Goal: Information Seeking & Learning: Learn about a topic

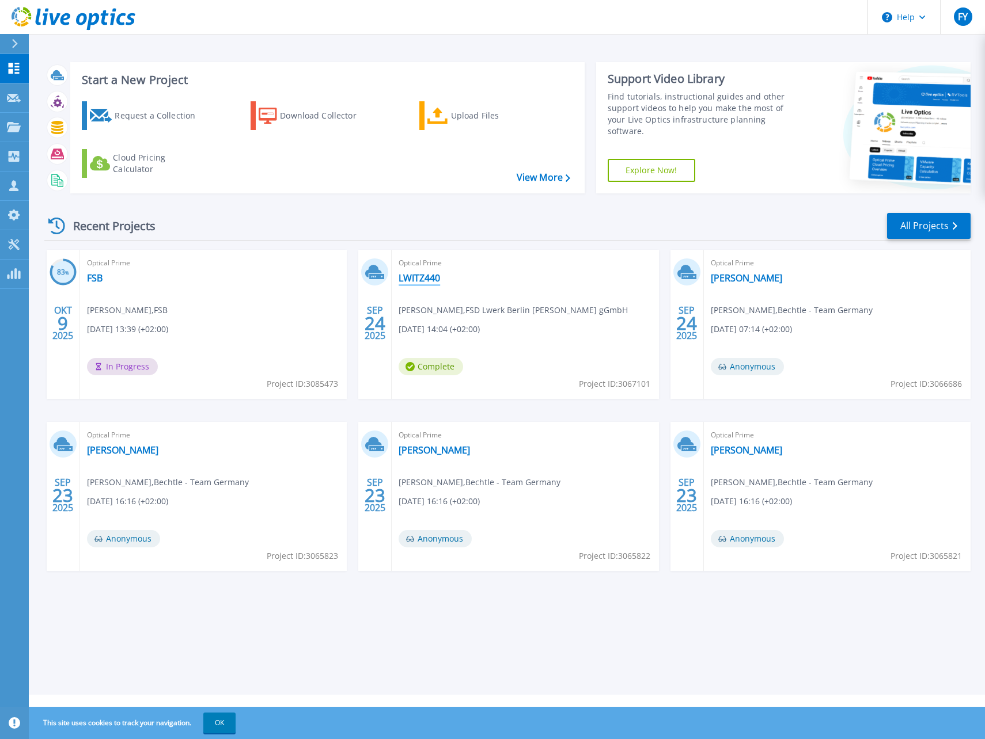
click at [430, 278] on link "LWITZ440" at bounding box center [418, 278] width 41 height 12
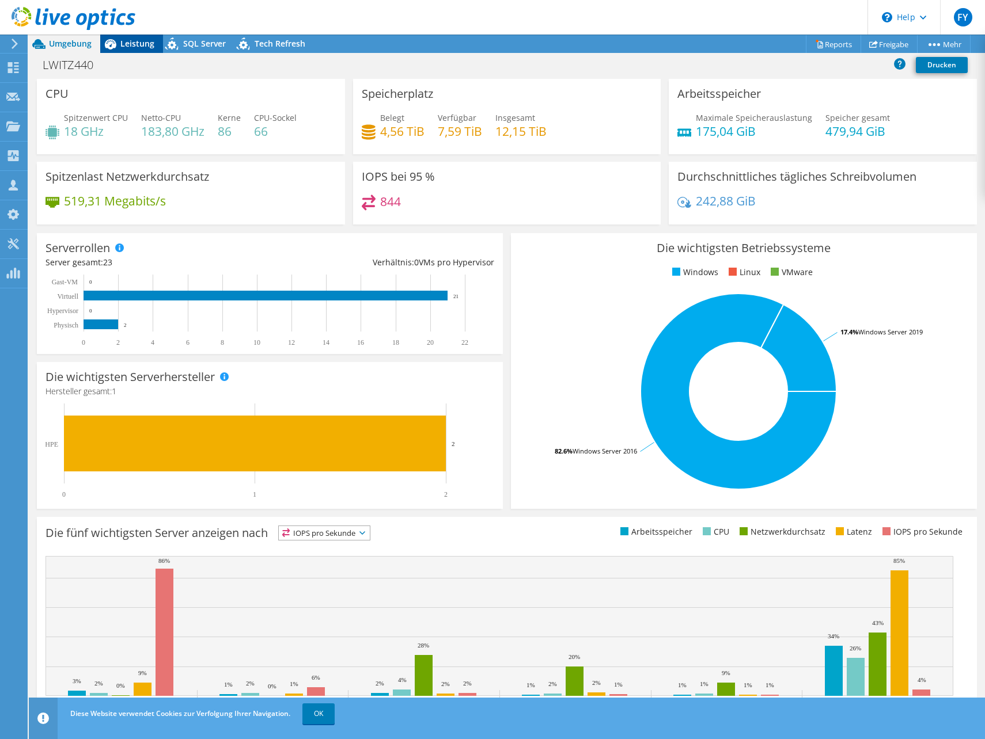
click at [138, 45] on span "Leistung" at bounding box center [137, 43] width 34 height 11
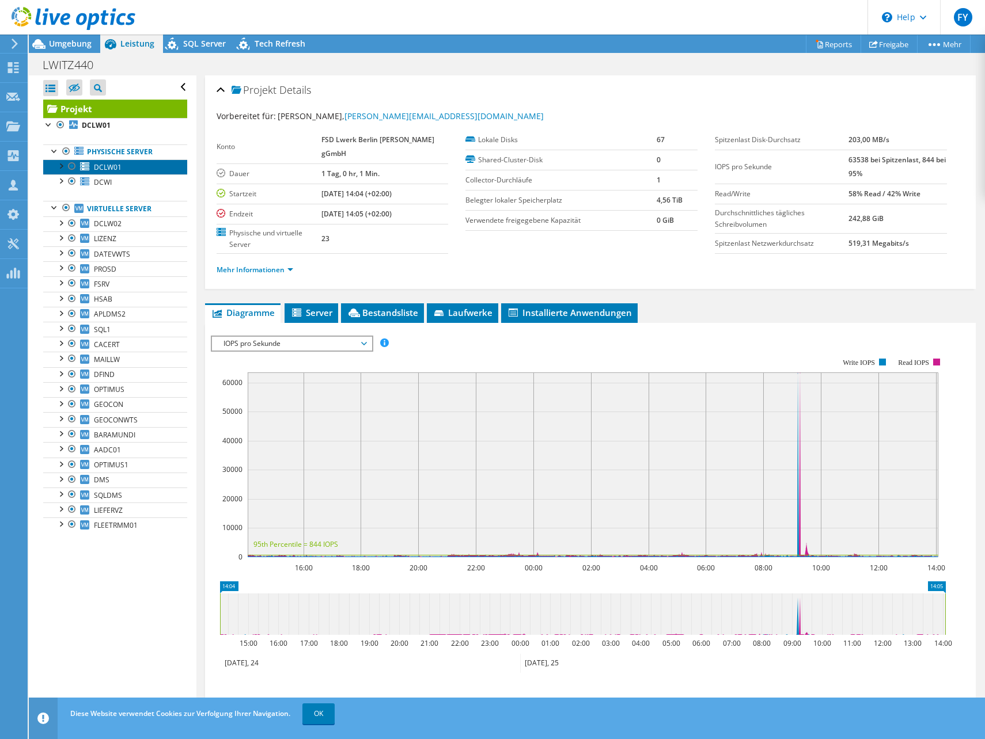
click at [119, 170] on span "DCLW01" at bounding box center [108, 167] width 28 height 10
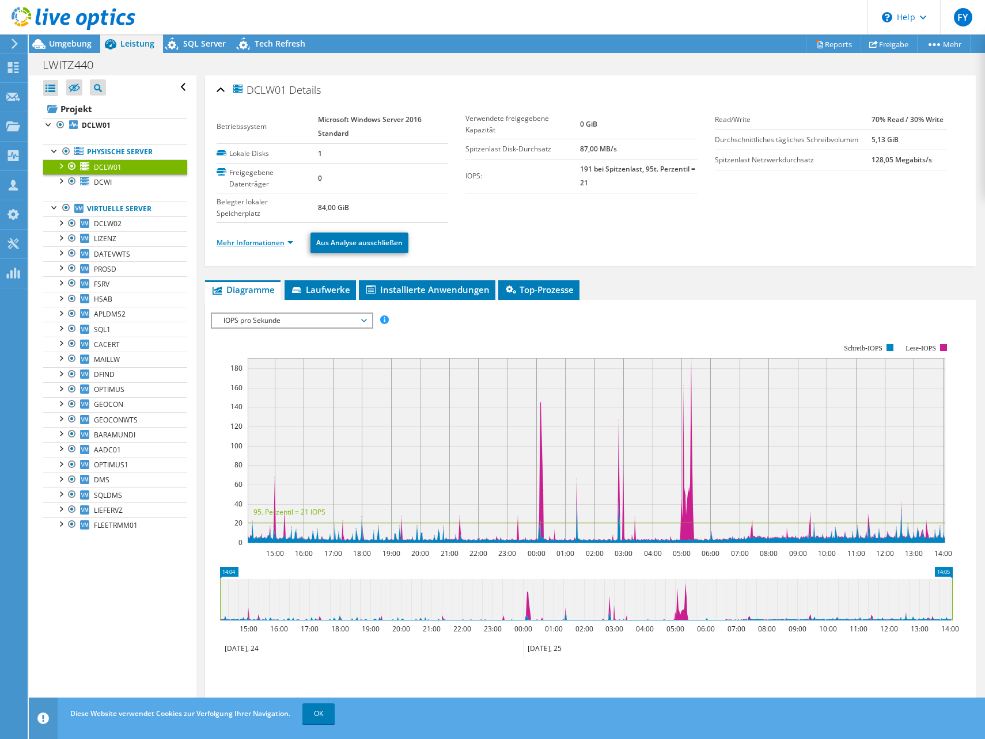
click at [280, 246] on link "Mehr Informationen" at bounding box center [255, 243] width 77 height 10
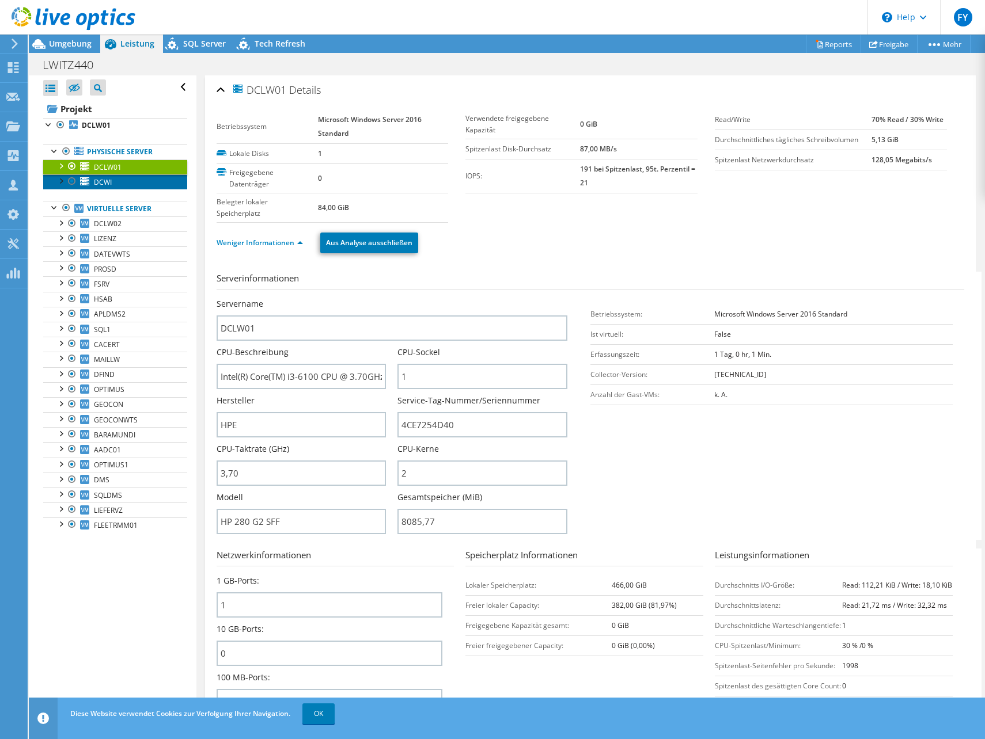
click at [108, 185] on span "DCWI" at bounding box center [103, 182] width 18 height 10
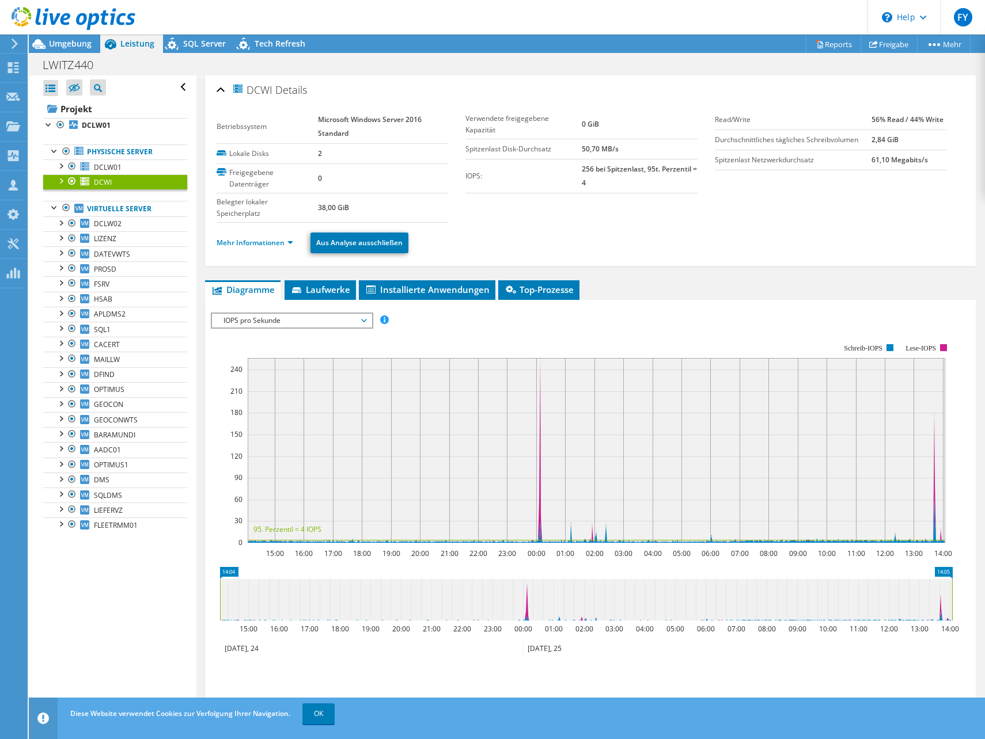
click at [267, 234] on ul "Mehr Informationen Aus Analyse ausschließen" at bounding box center [590, 242] width 747 height 24
click at [266, 239] on link "Mehr Informationen" at bounding box center [255, 243] width 77 height 10
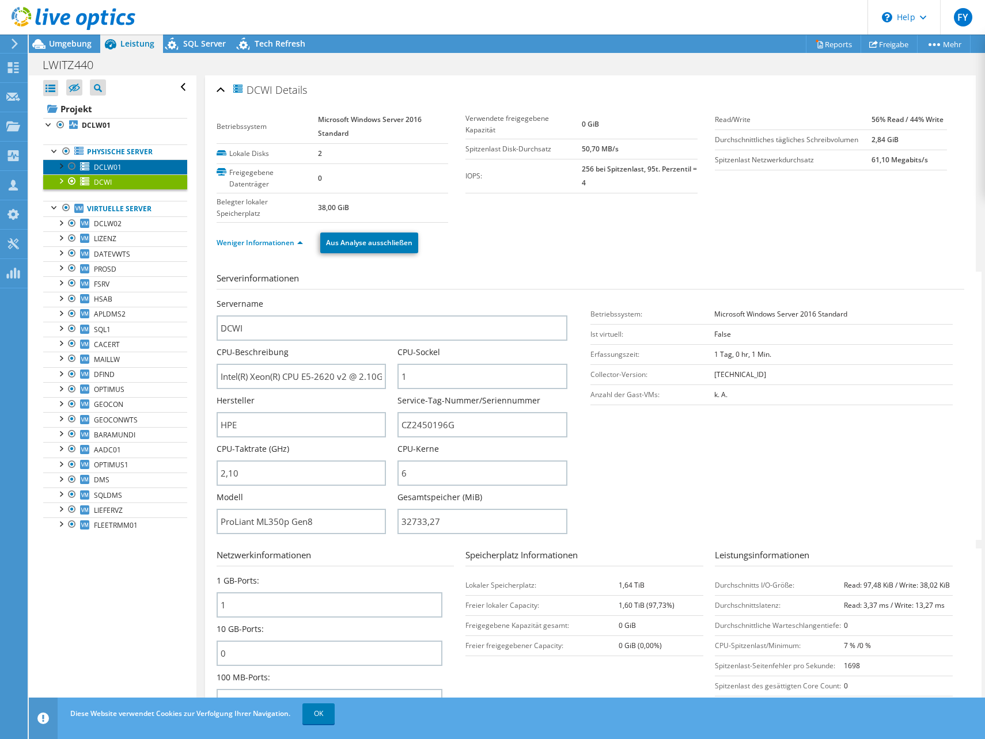
click at [113, 165] on span "DCLW01" at bounding box center [108, 167] width 28 height 10
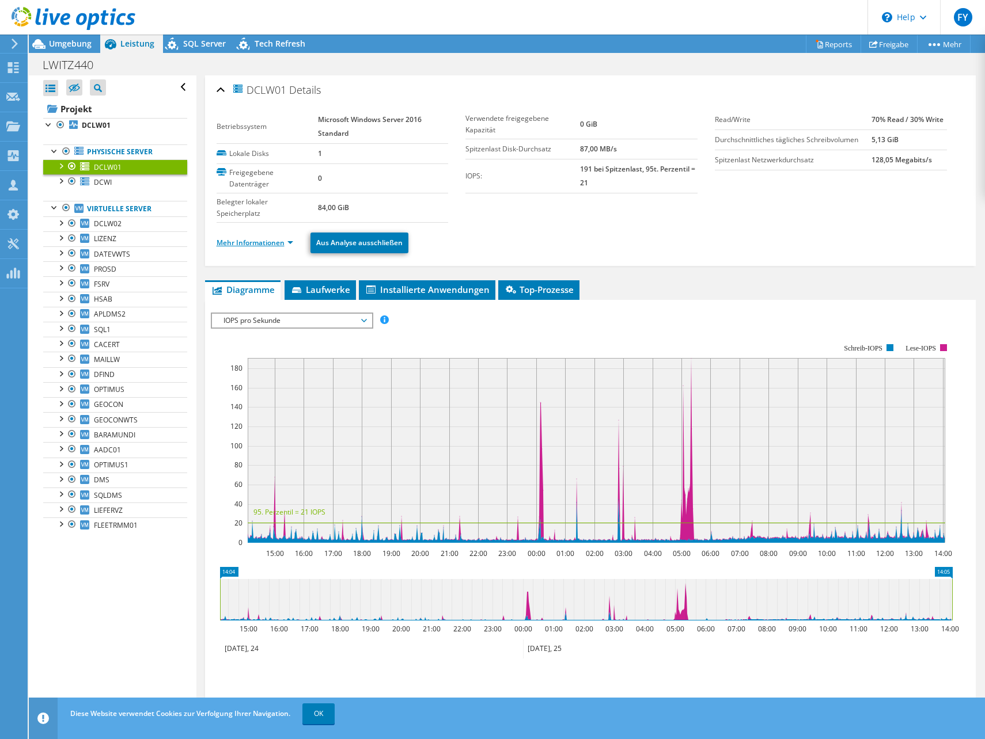
click at [276, 244] on link "Mehr Informationen" at bounding box center [255, 243] width 77 height 10
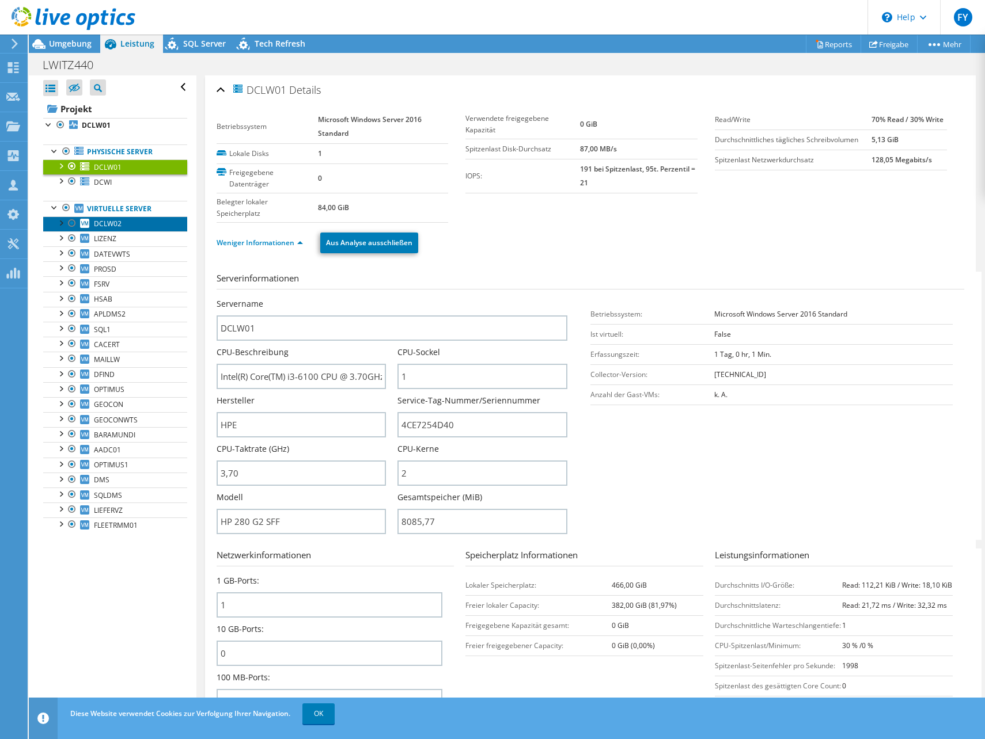
click at [119, 222] on span "DCLW02" at bounding box center [108, 224] width 28 height 10
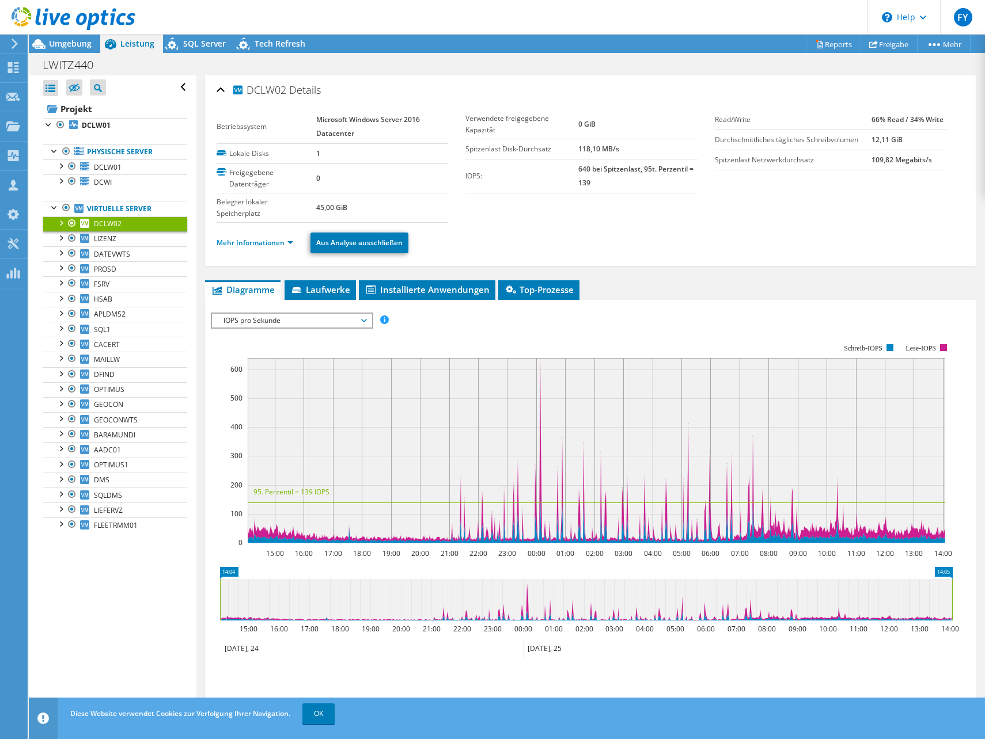
click at [278, 237] on li "Mehr Informationen" at bounding box center [258, 243] width 83 height 13
click at [277, 240] on link "Mehr Informationen" at bounding box center [255, 243] width 77 height 10
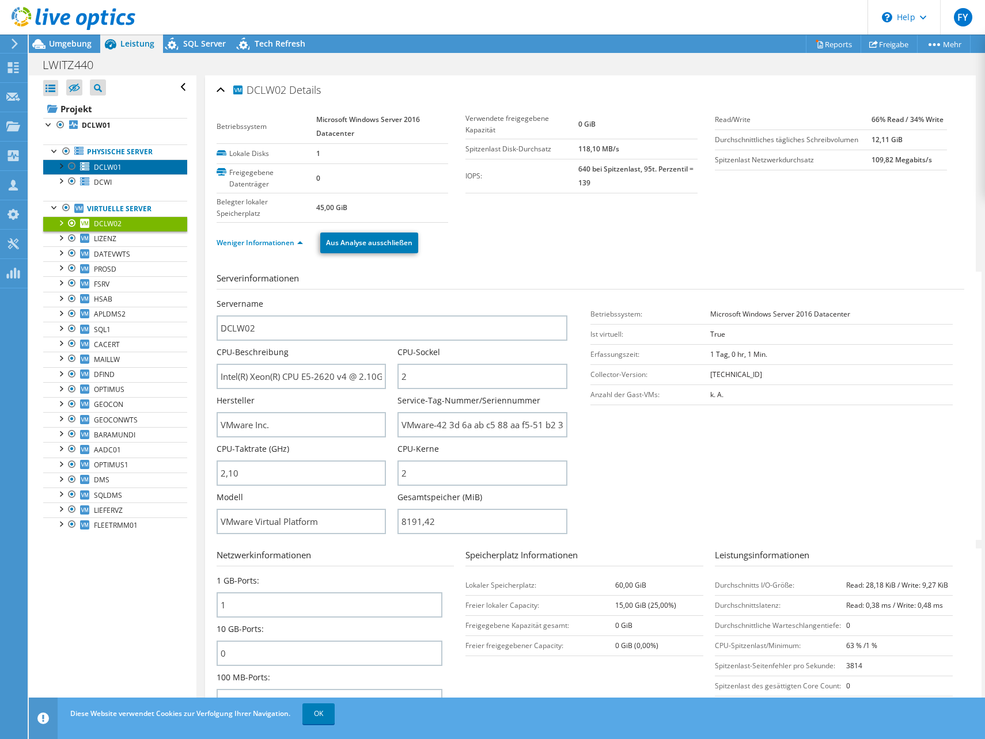
click at [134, 171] on link "DCLW01" at bounding box center [115, 167] width 144 height 15
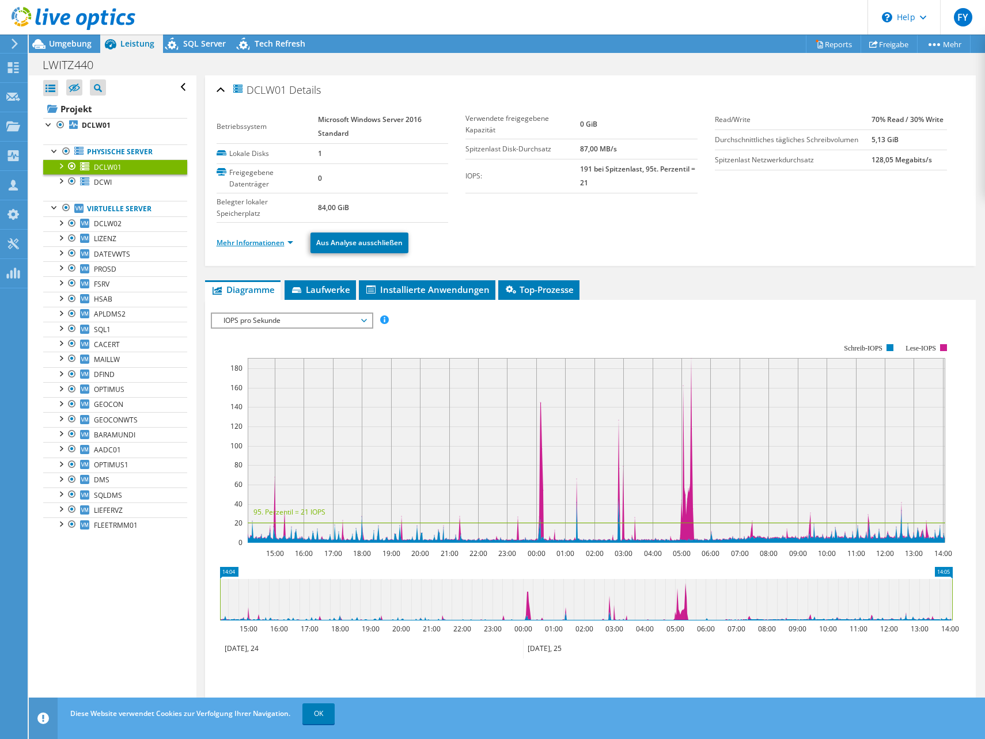
click at [268, 244] on link "Mehr Informationen" at bounding box center [255, 243] width 77 height 10
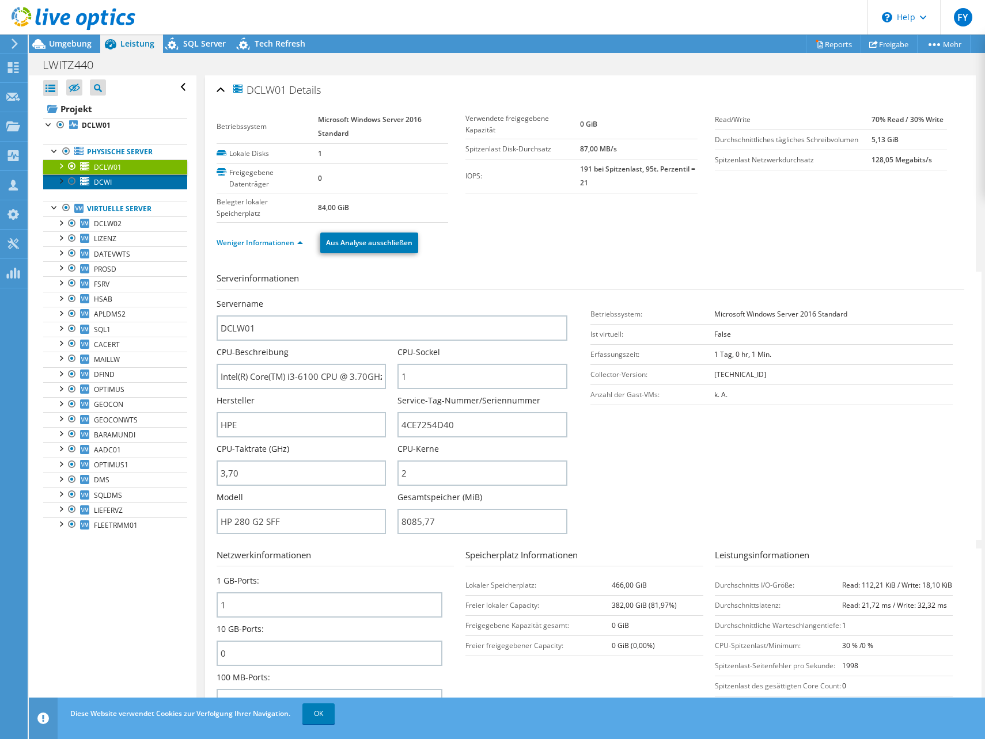
click at [119, 179] on link "DCWI" at bounding box center [115, 181] width 144 height 15
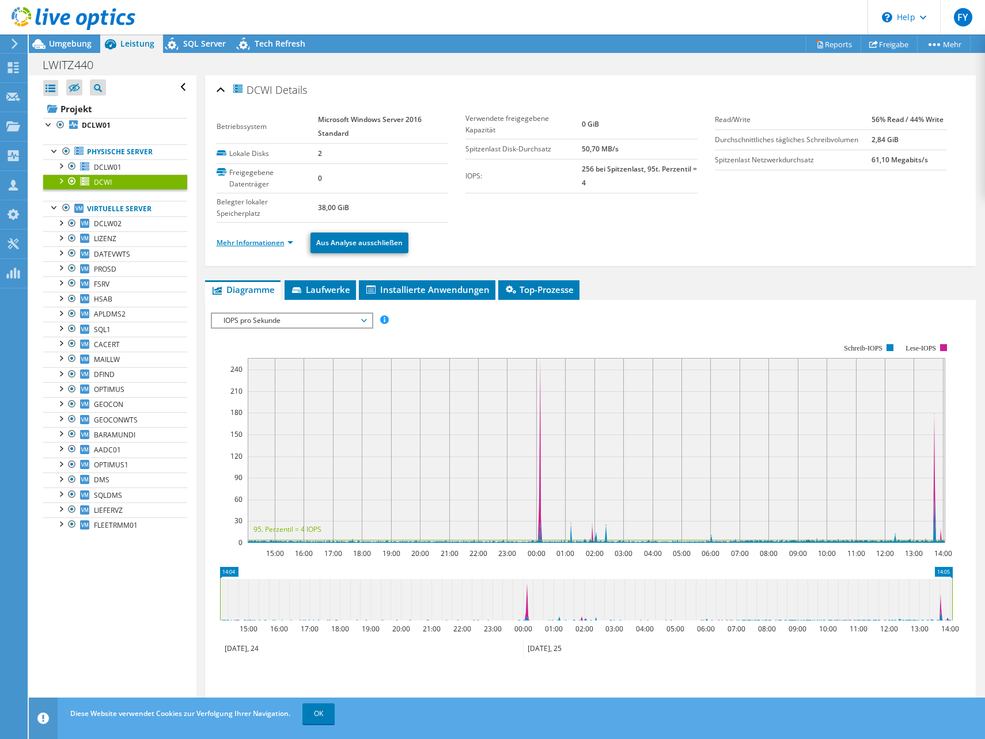
click at [262, 240] on link "Mehr Informationen" at bounding box center [255, 243] width 77 height 10
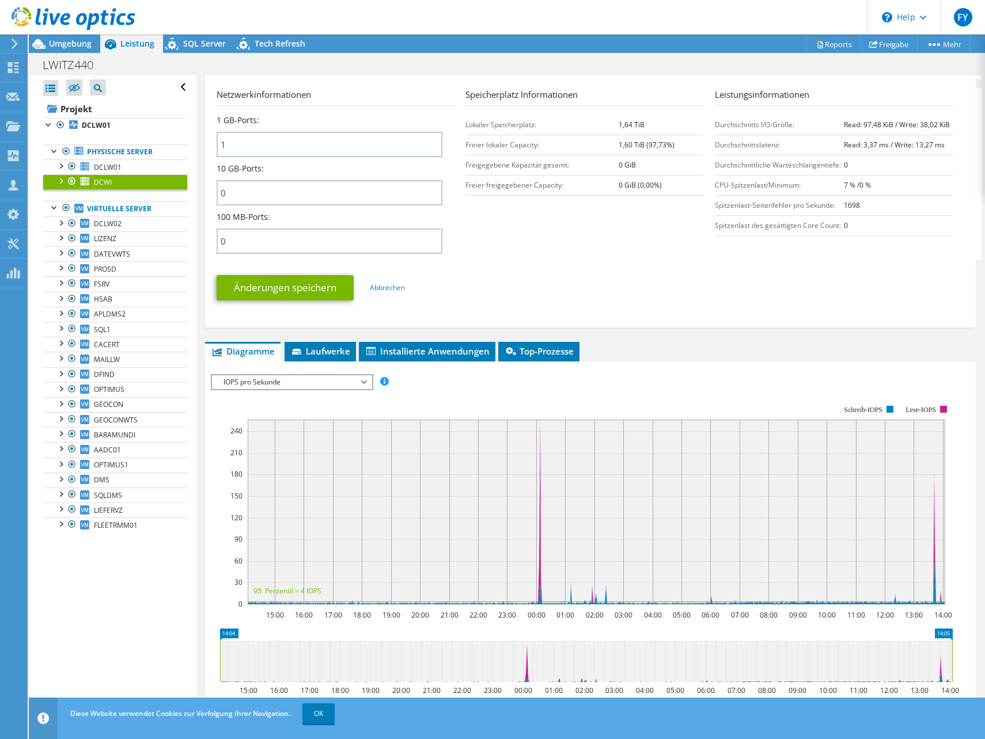
scroll to position [58, 0]
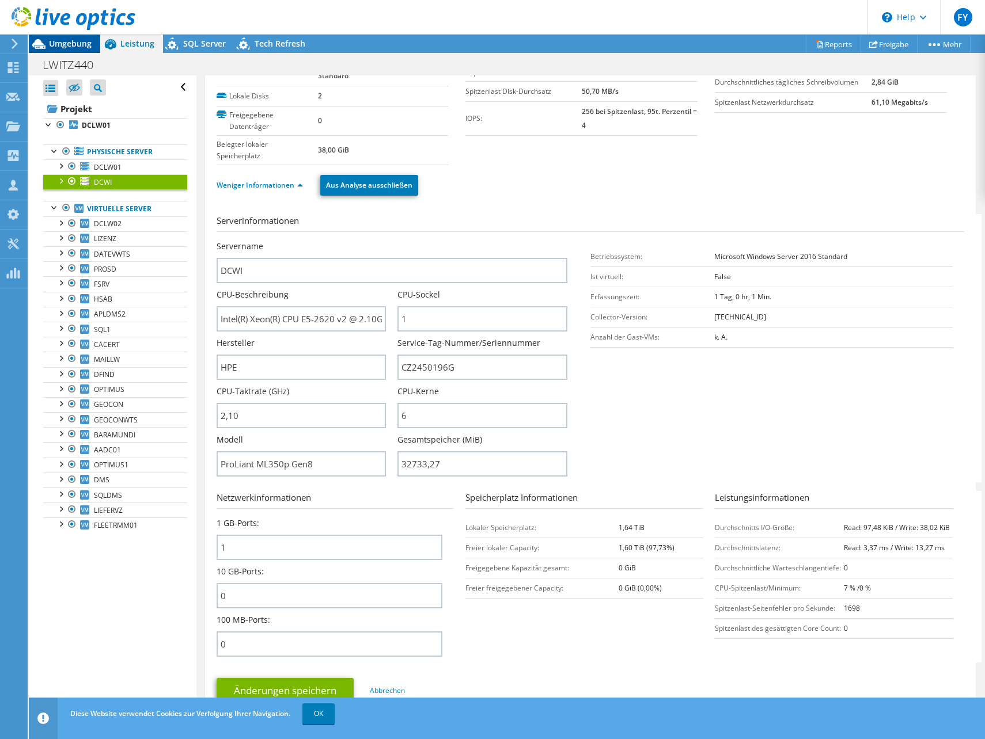
click at [58, 41] on span "Umgebung" at bounding box center [70, 43] width 43 height 11
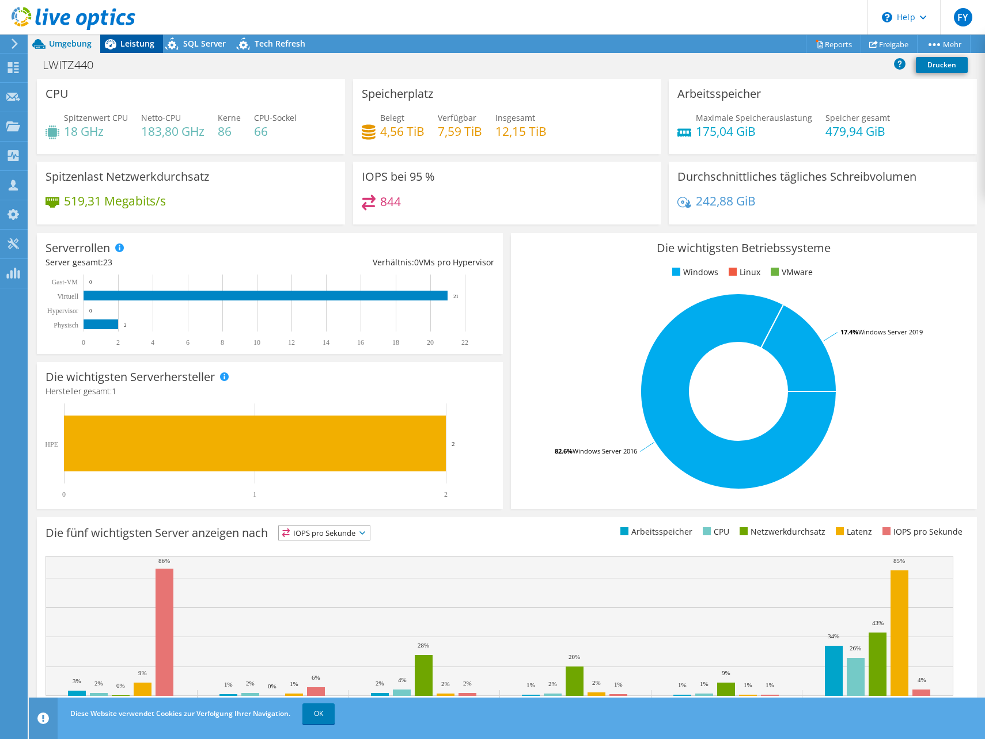
click at [120, 39] on span "Leistung" at bounding box center [137, 43] width 34 height 11
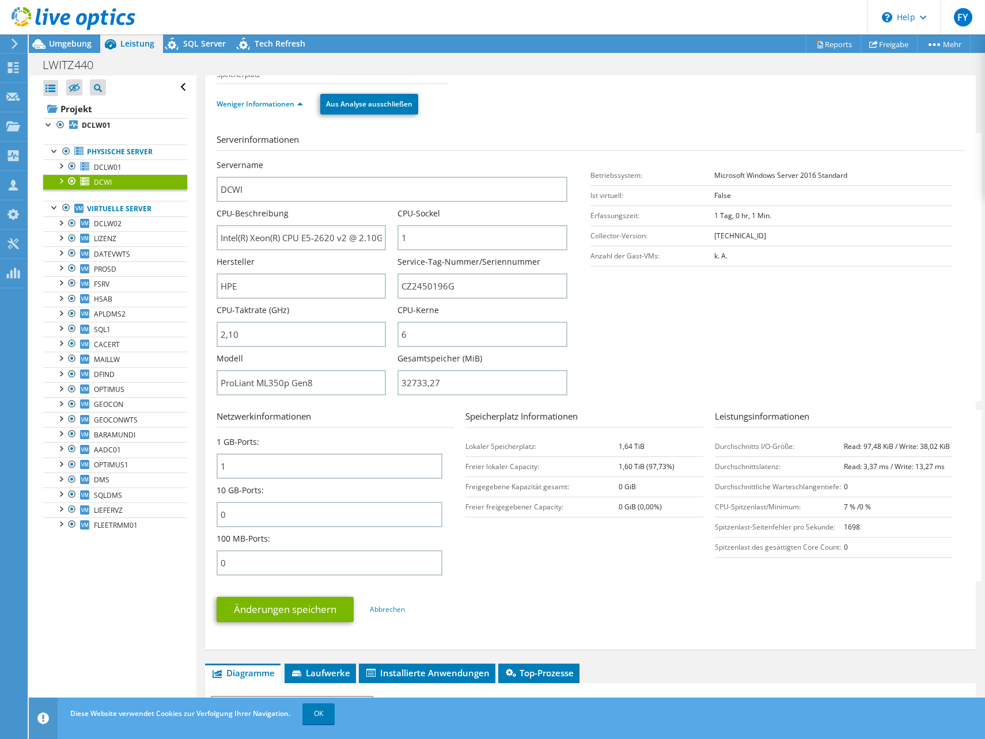
scroll to position [0, 0]
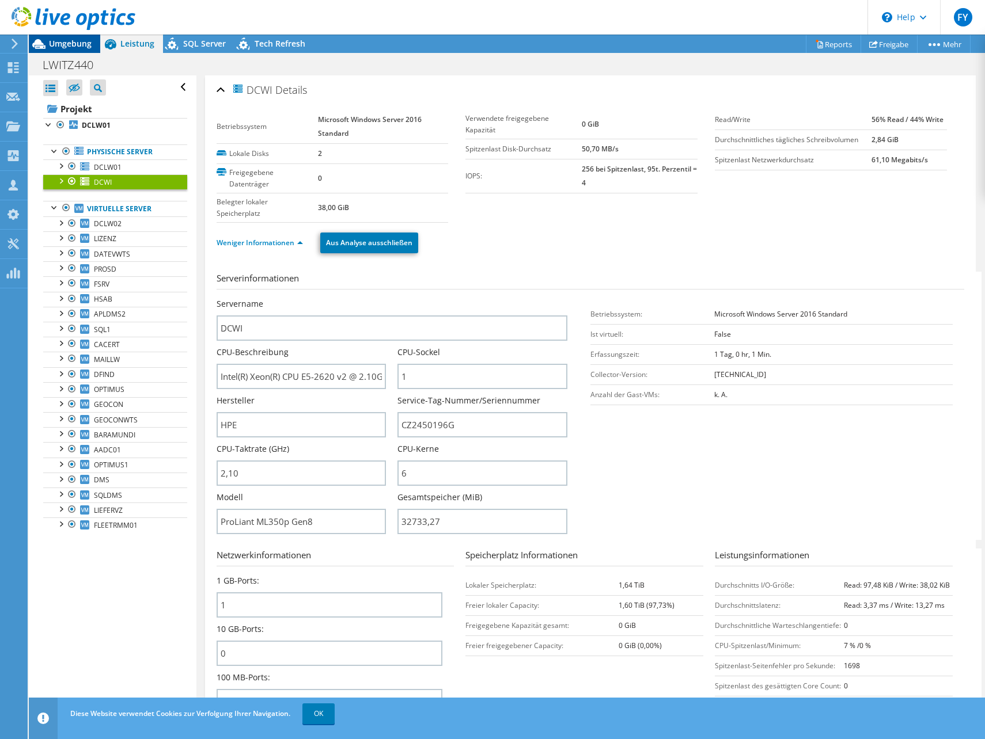
click at [78, 43] on span "Umgebung" at bounding box center [70, 43] width 43 height 11
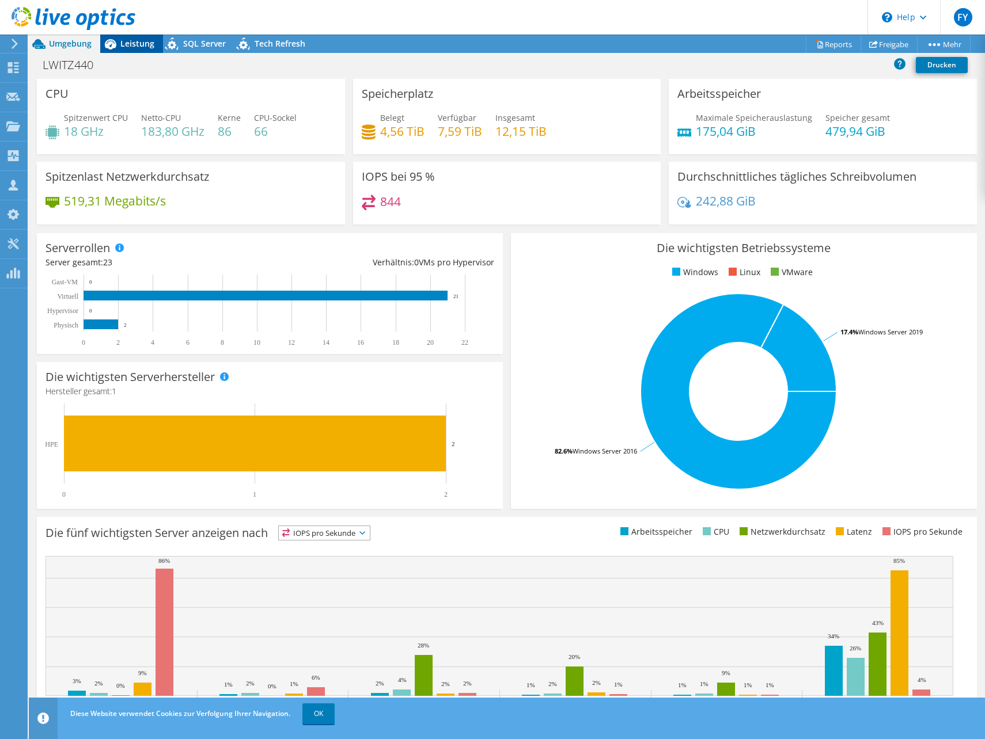
click at [129, 43] on span "Leistung" at bounding box center [137, 43] width 34 height 11
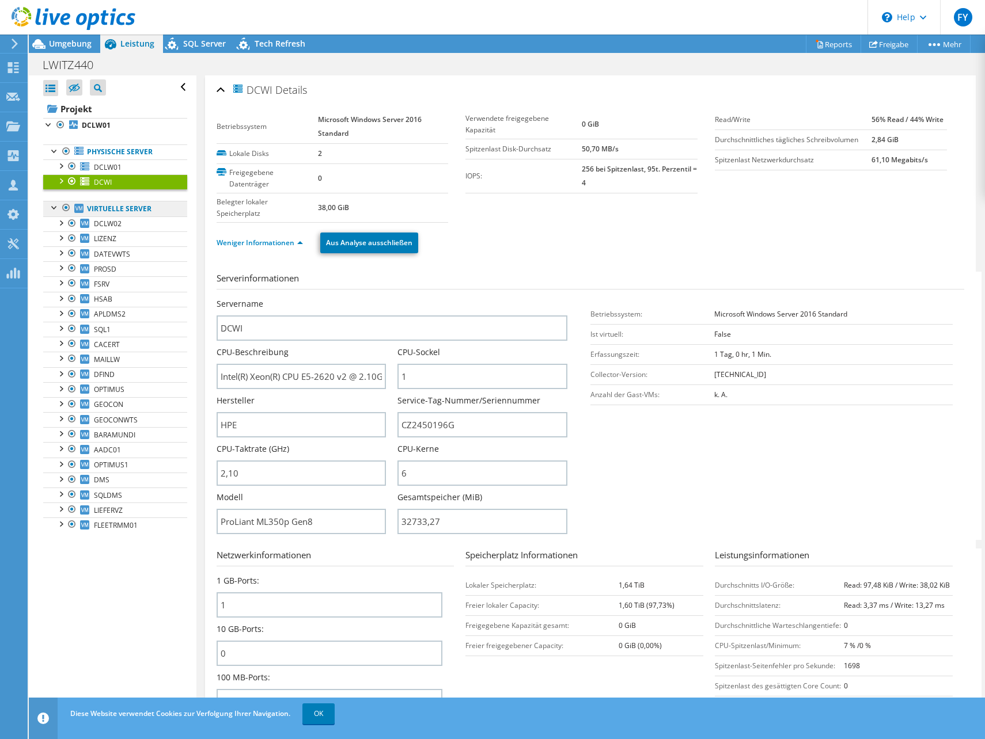
click at [124, 208] on link "Virtuelle Server" at bounding box center [115, 208] width 144 height 15
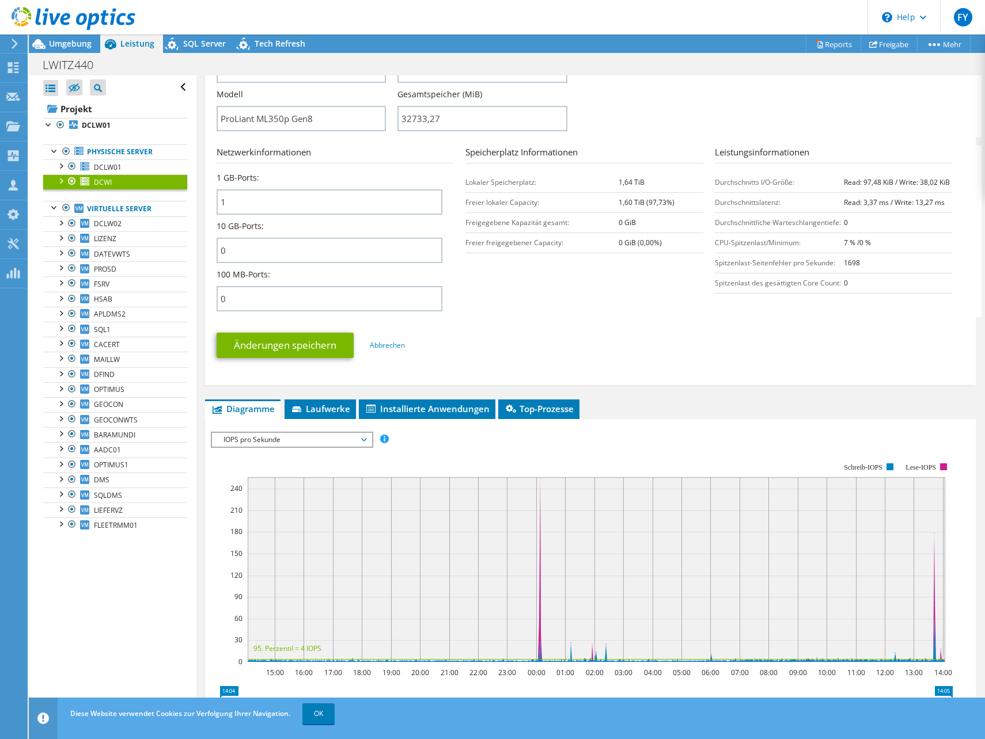
scroll to position [599, 0]
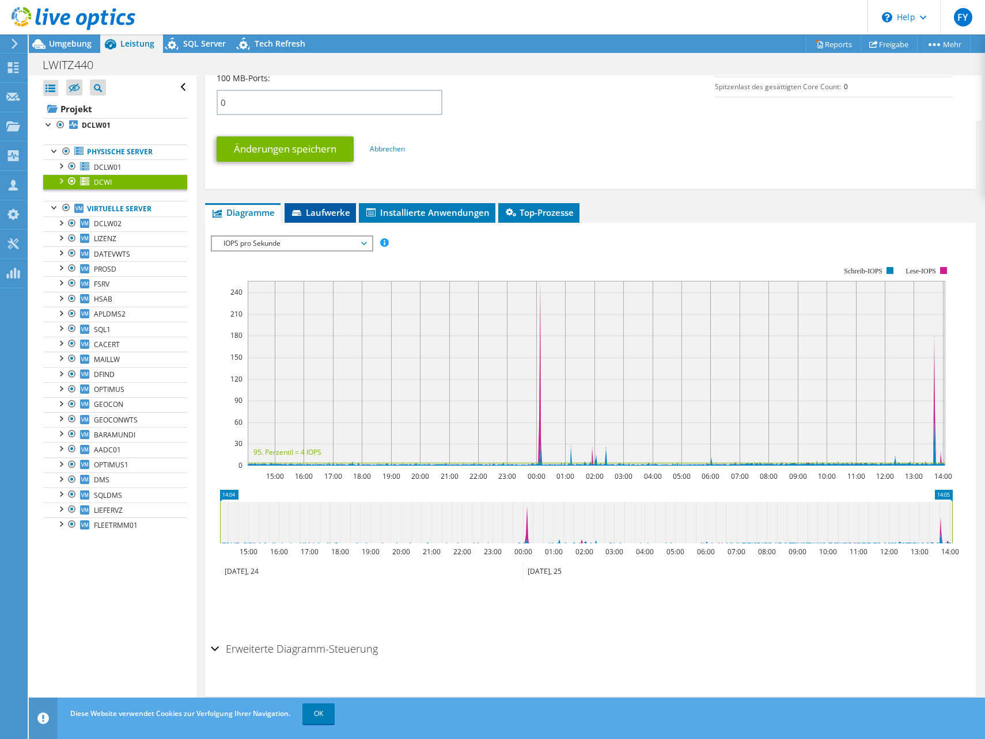
click at [337, 211] on span "Laufwerke" at bounding box center [320, 213] width 60 height 12
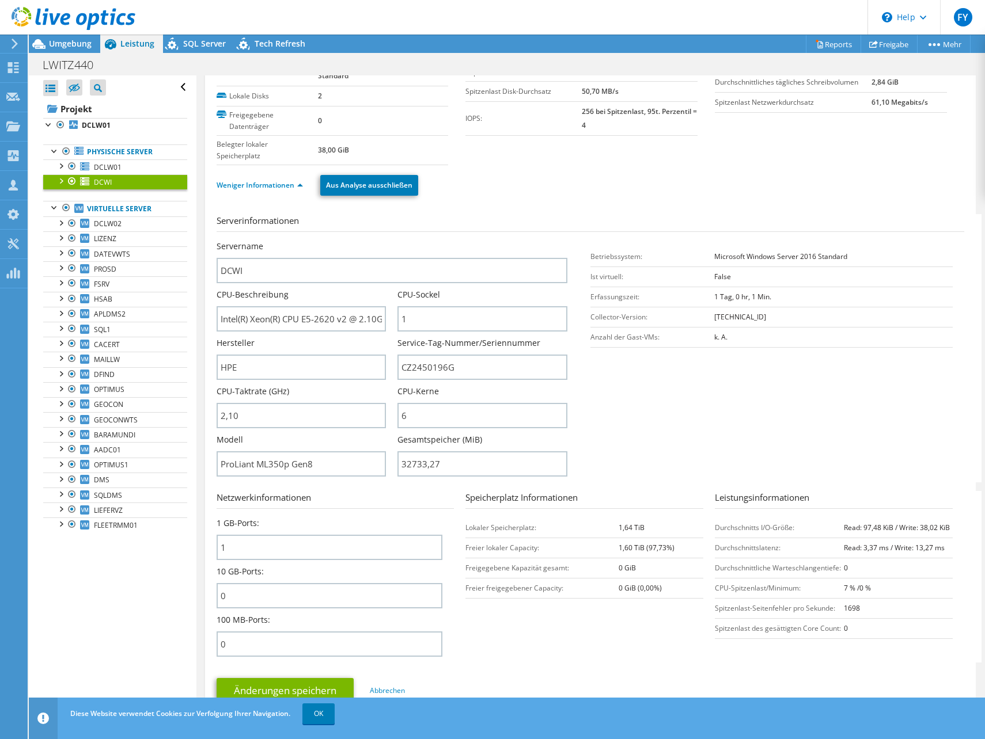
scroll to position [230, 0]
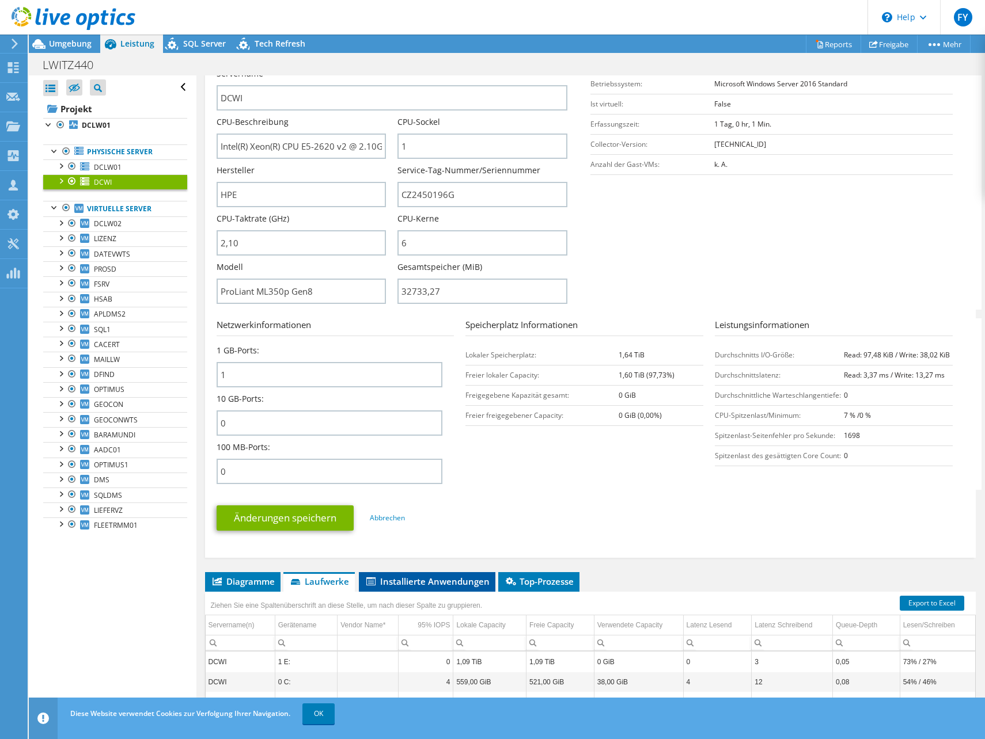
click at [427, 579] on span "Installierte Anwendungen" at bounding box center [426, 582] width 125 height 12
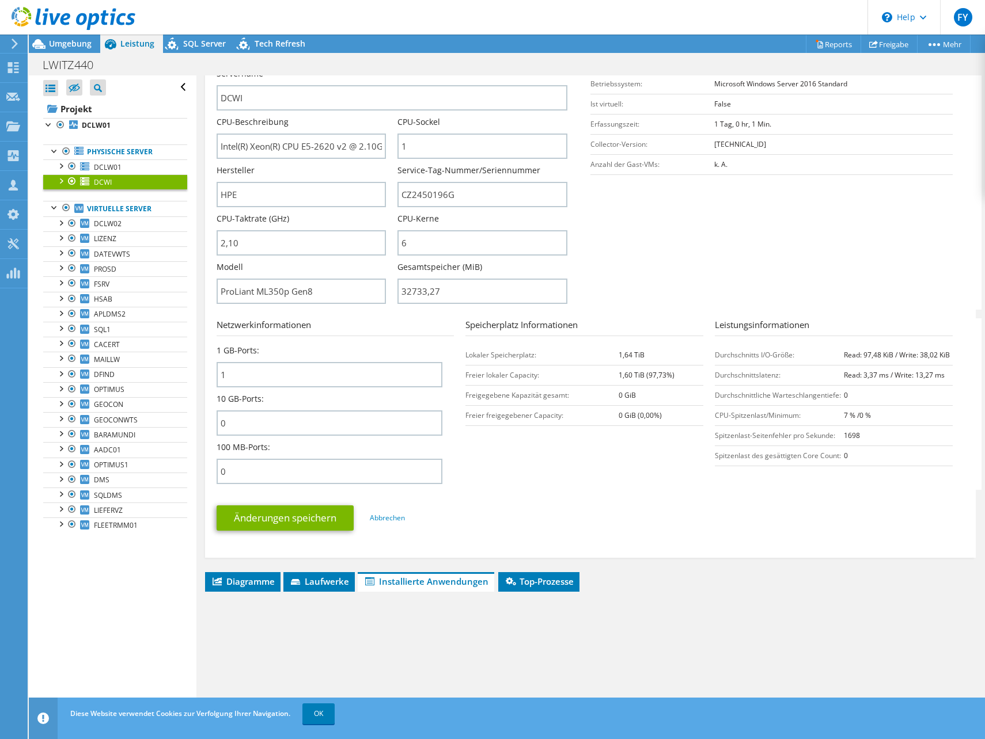
scroll to position [394, 0]
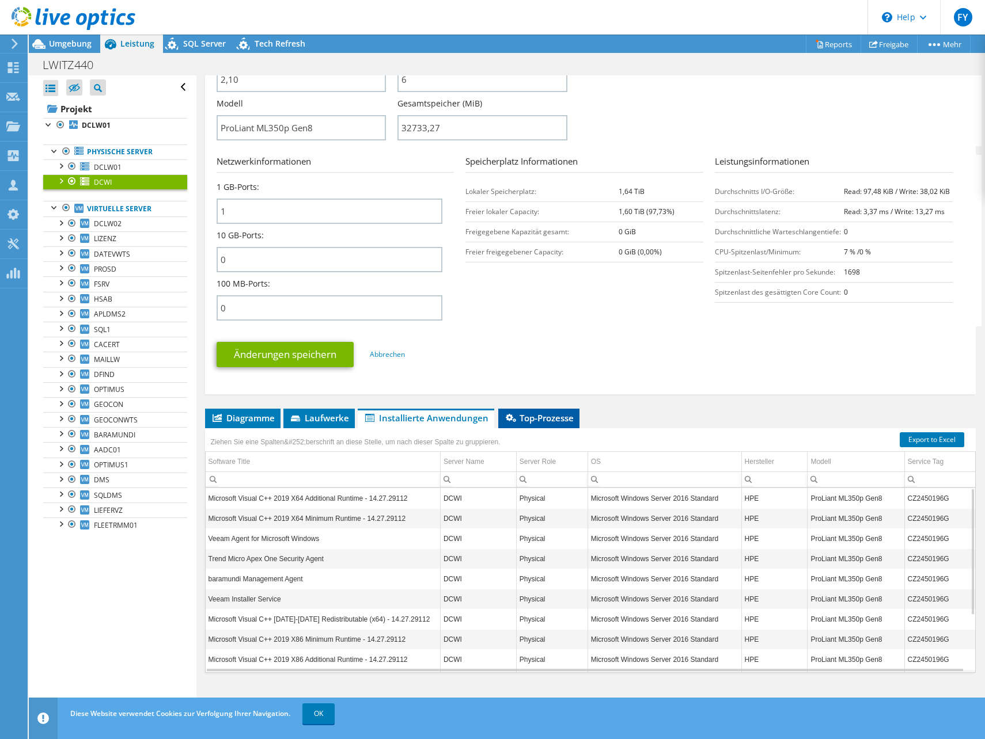
click at [555, 410] on li "Top-Prozesse" at bounding box center [538, 419] width 81 height 20
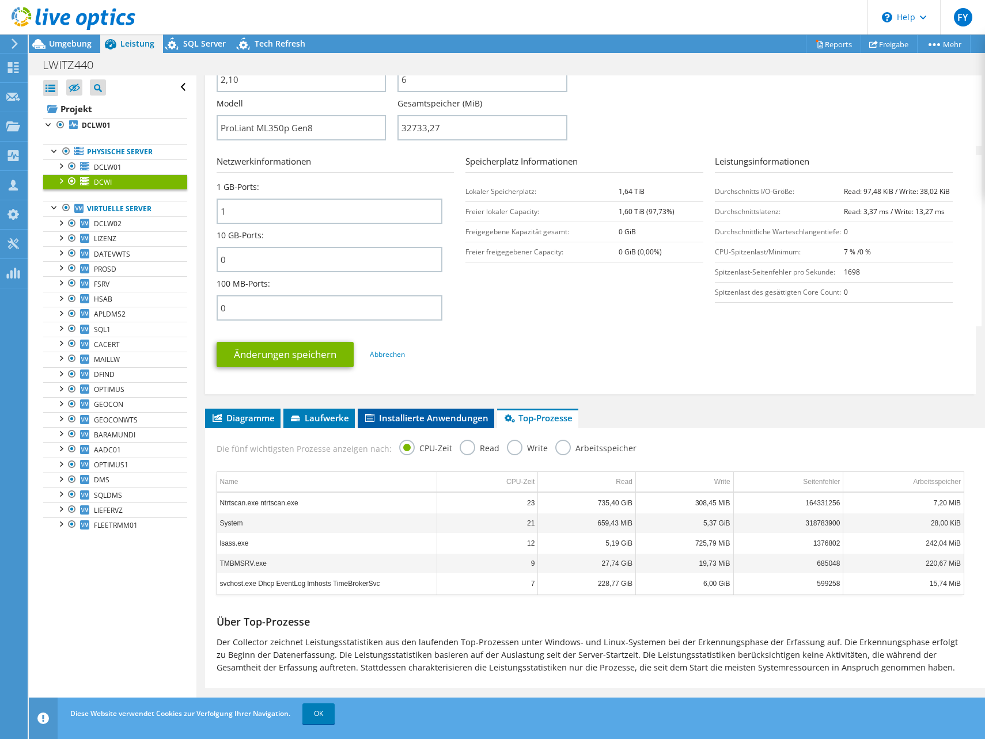
click at [472, 410] on li "Installierte Anwendungen" at bounding box center [426, 419] width 136 height 20
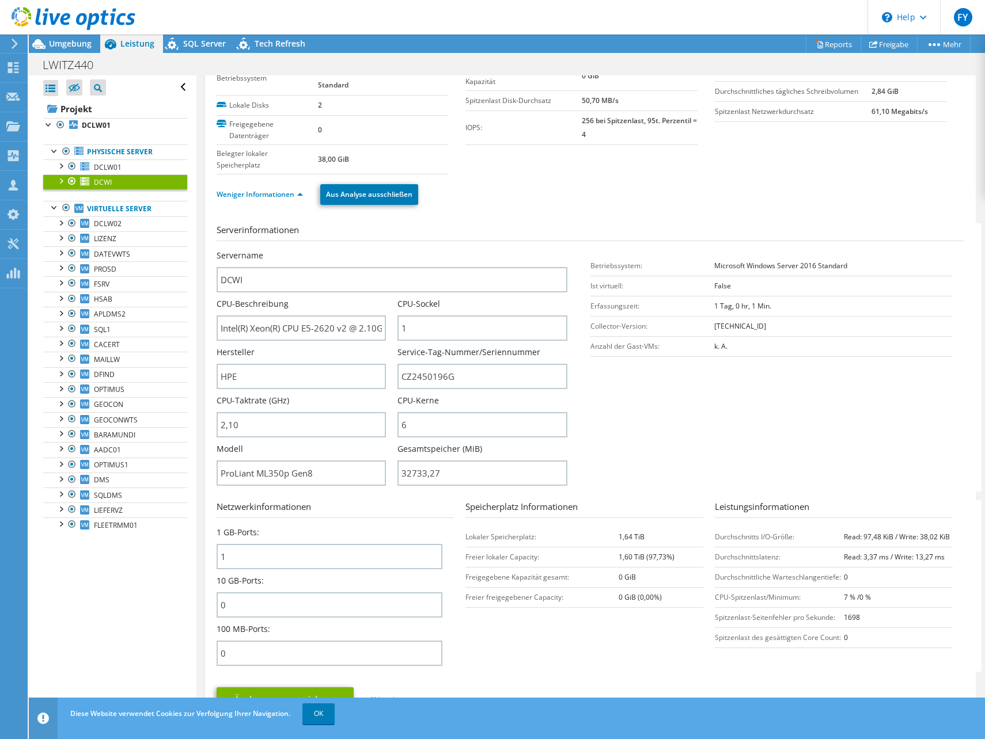
scroll to position [0, 0]
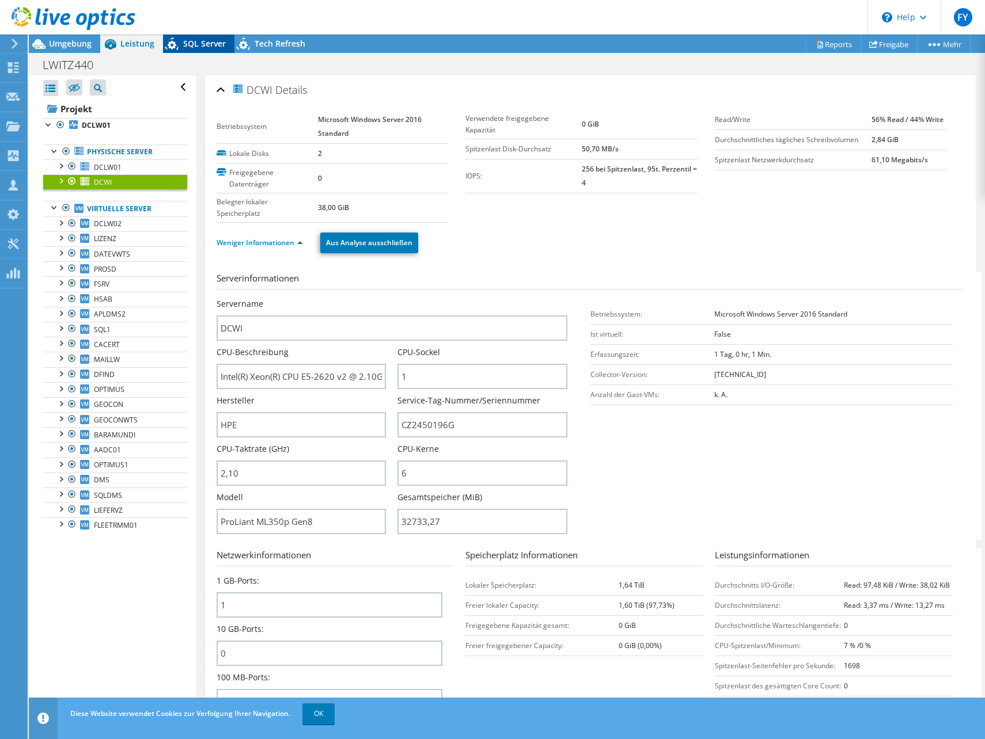
click at [202, 40] on span "SQL Server" at bounding box center [204, 43] width 43 height 11
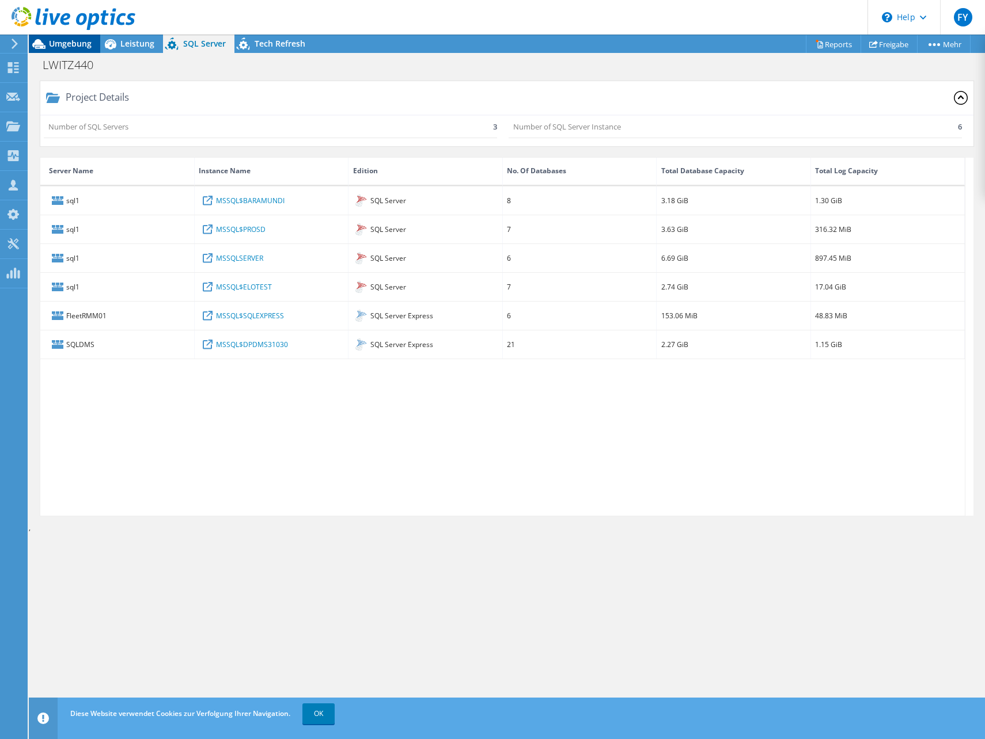
click at [89, 41] on span "Umgebung" at bounding box center [70, 43] width 43 height 11
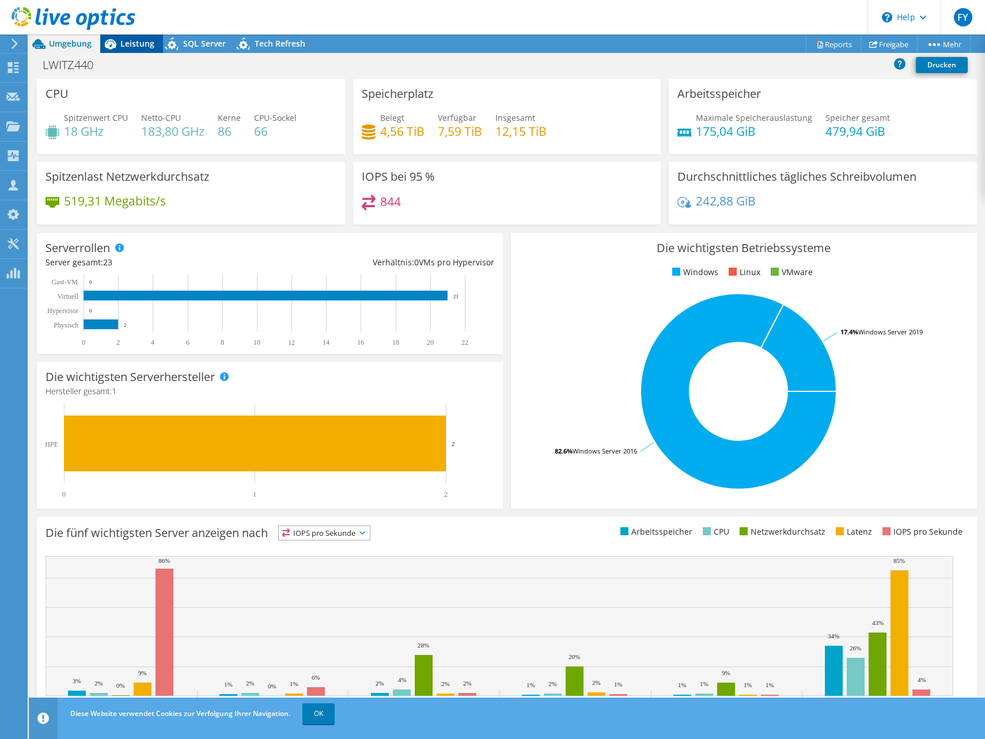
click at [128, 41] on span "Leistung" at bounding box center [137, 43] width 34 height 11
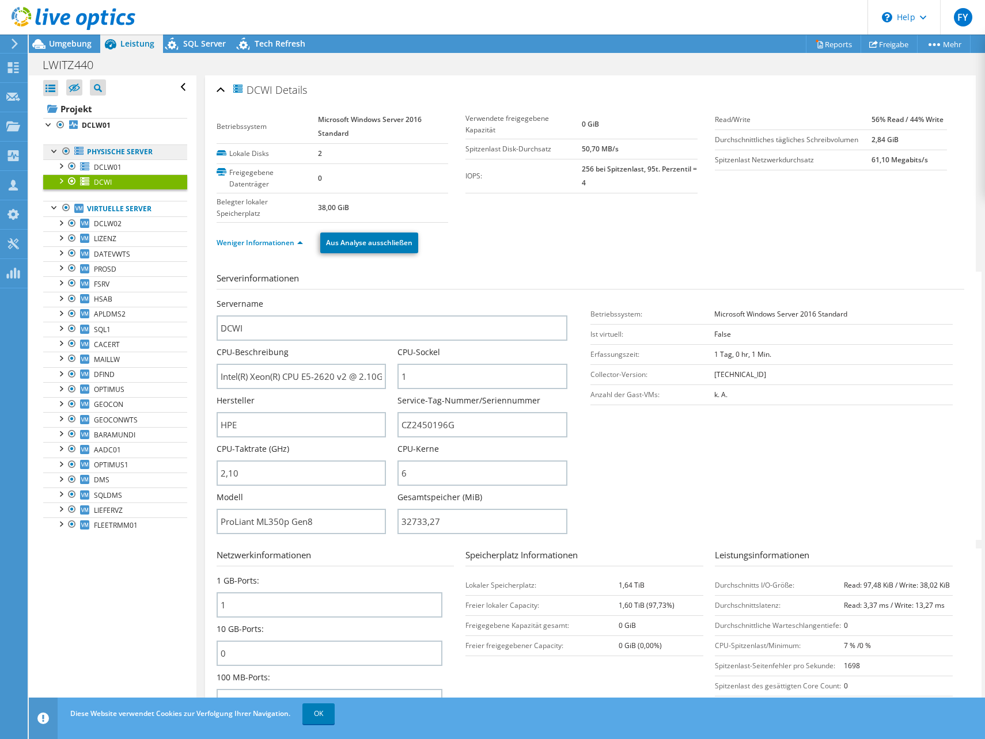
click at [125, 147] on link "Physische Server" at bounding box center [115, 152] width 144 height 15
click at [108, 121] on b "DCLW01" at bounding box center [96, 125] width 29 height 10
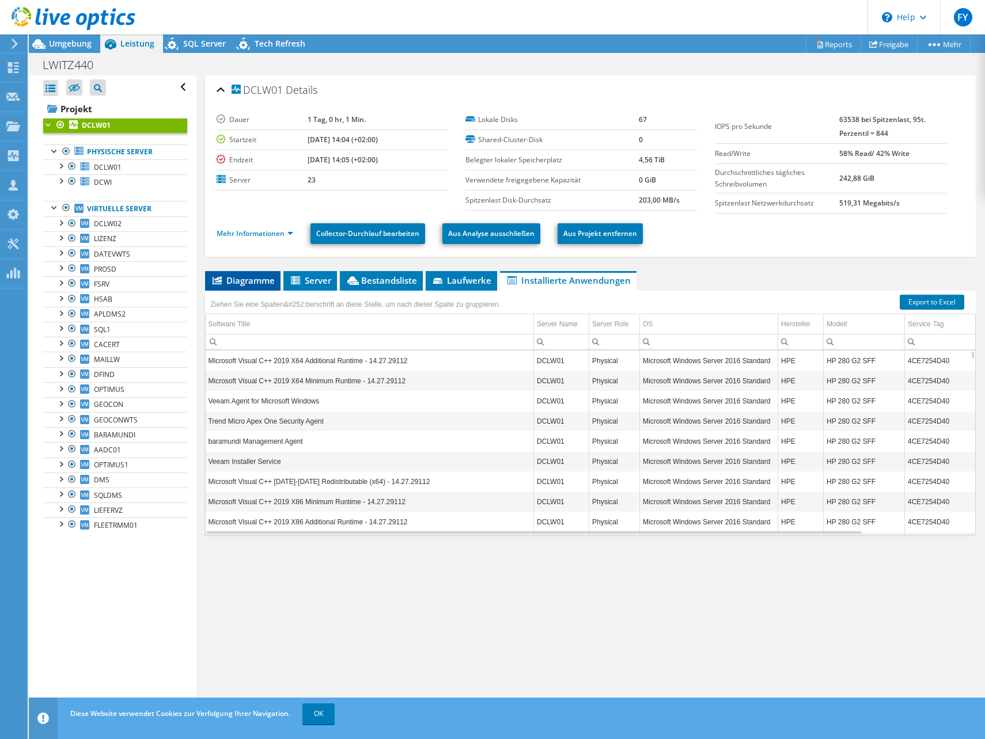
click at [239, 282] on span "Diagramme" at bounding box center [243, 281] width 64 height 12
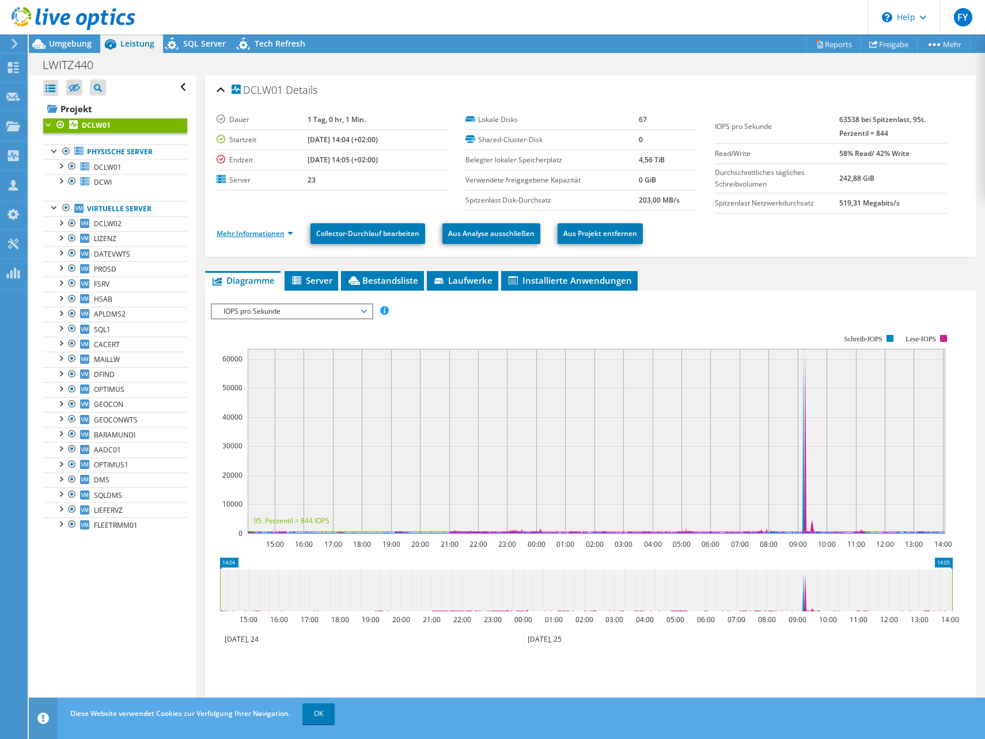
click at [258, 233] on link "Mehr Informationen" at bounding box center [255, 234] width 77 height 10
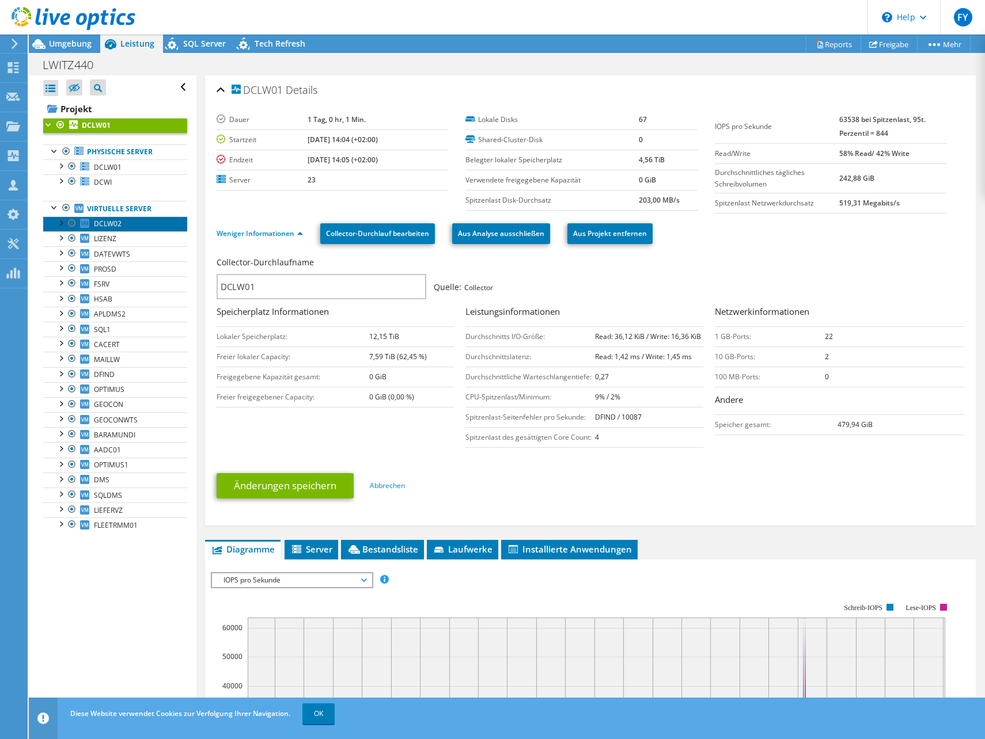
click at [127, 224] on link "DCLW02" at bounding box center [115, 224] width 144 height 15
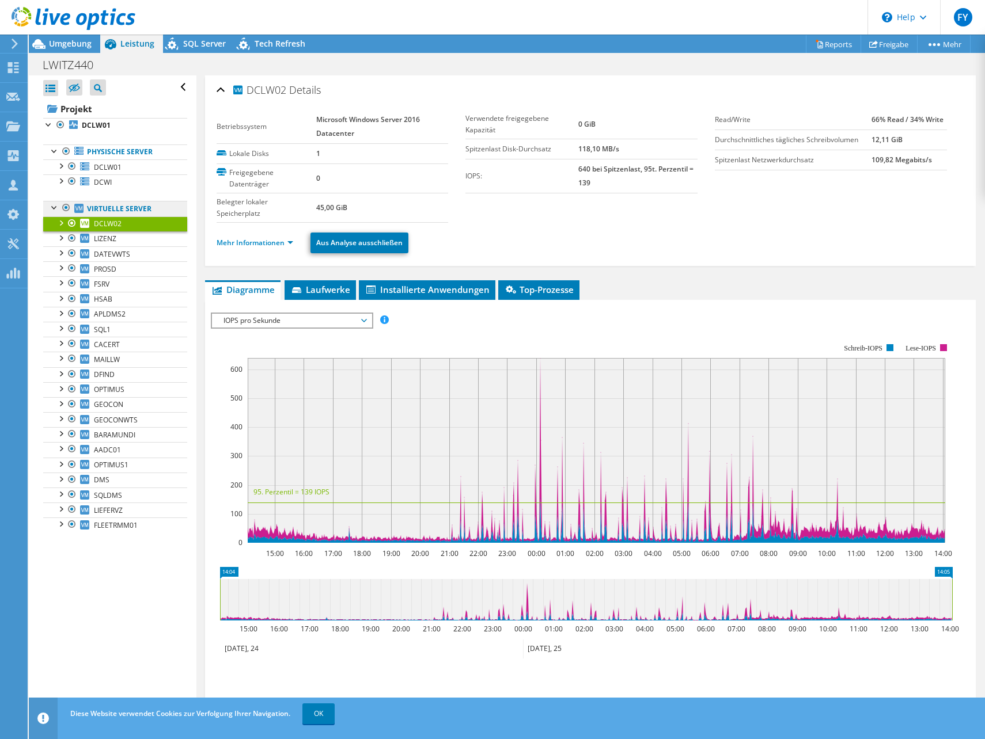
click at [130, 209] on link "Virtuelle Server" at bounding box center [115, 208] width 144 height 15
click at [102, 257] on span "DATEVWTS" at bounding box center [112, 254] width 36 height 10
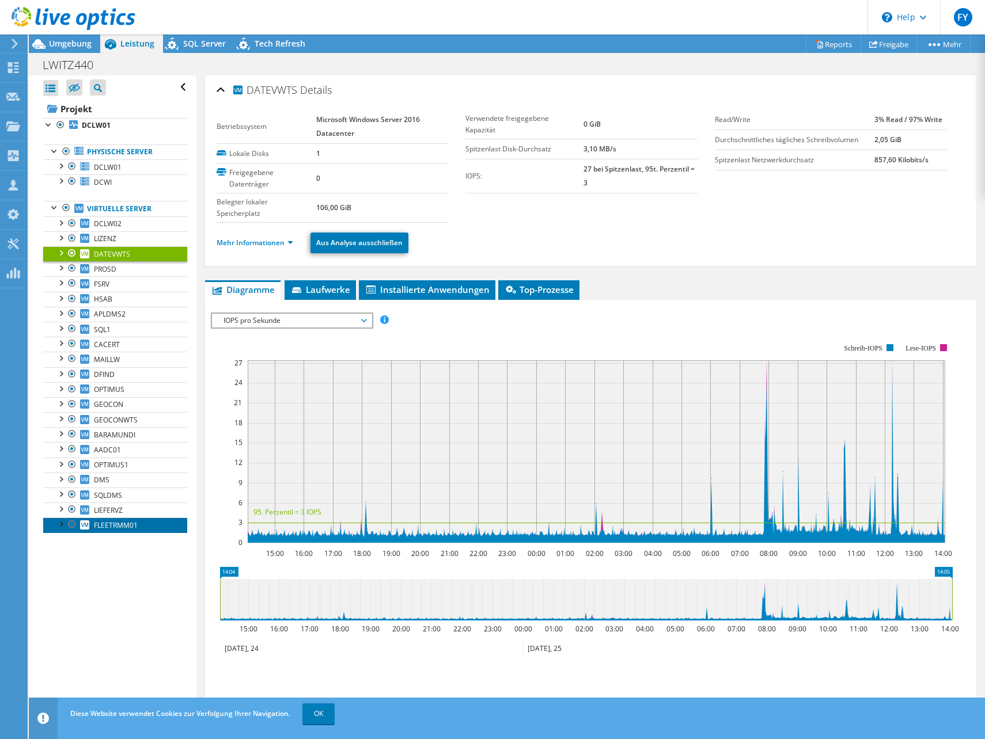
click at [125, 521] on span "FLEETRMM01" at bounding box center [116, 526] width 44 height 10
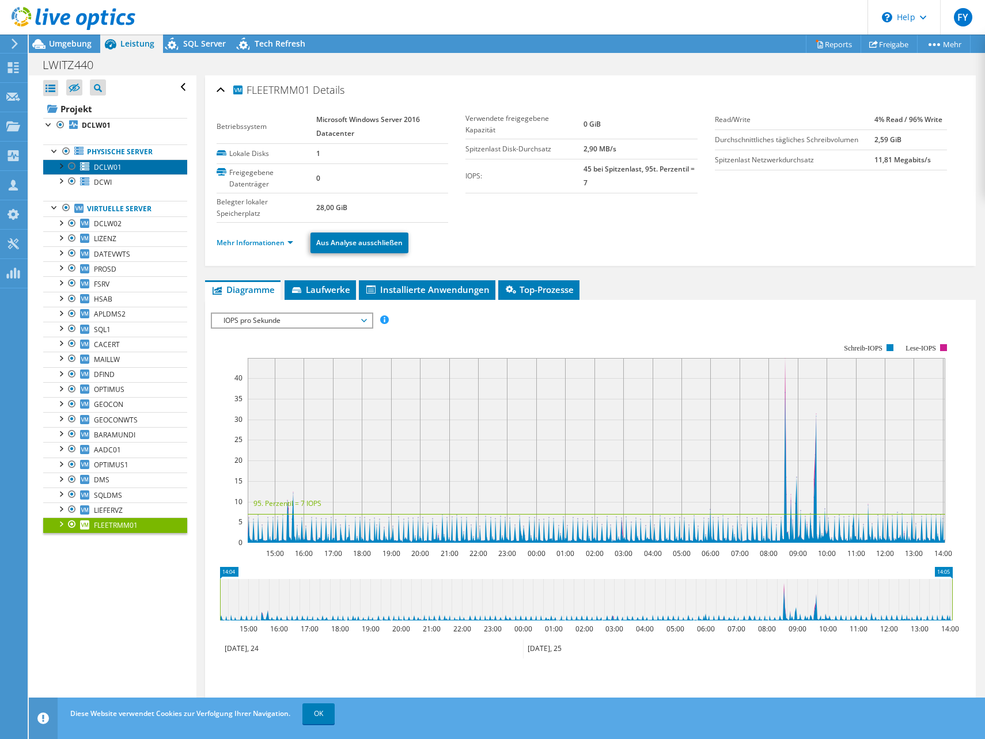
click at [94, 168] on span "DCLW01" at bounding box center [108, 167] width 28 height 10
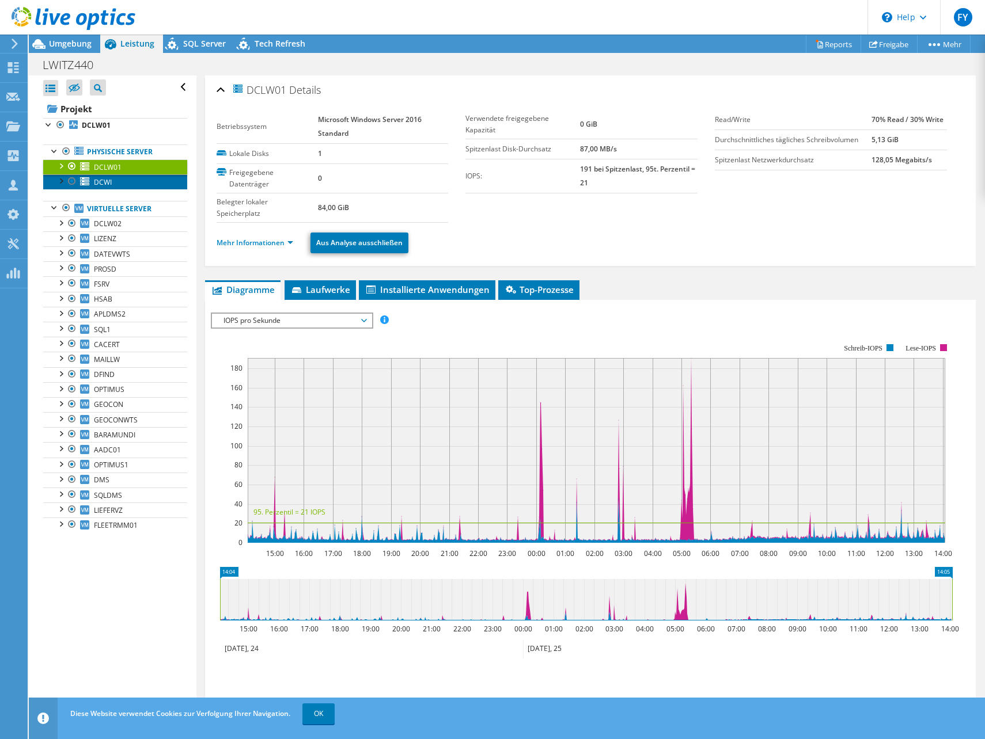
click at [103, 181] on span "DCWI" at bounding box center [103, 182] width 18 height 10
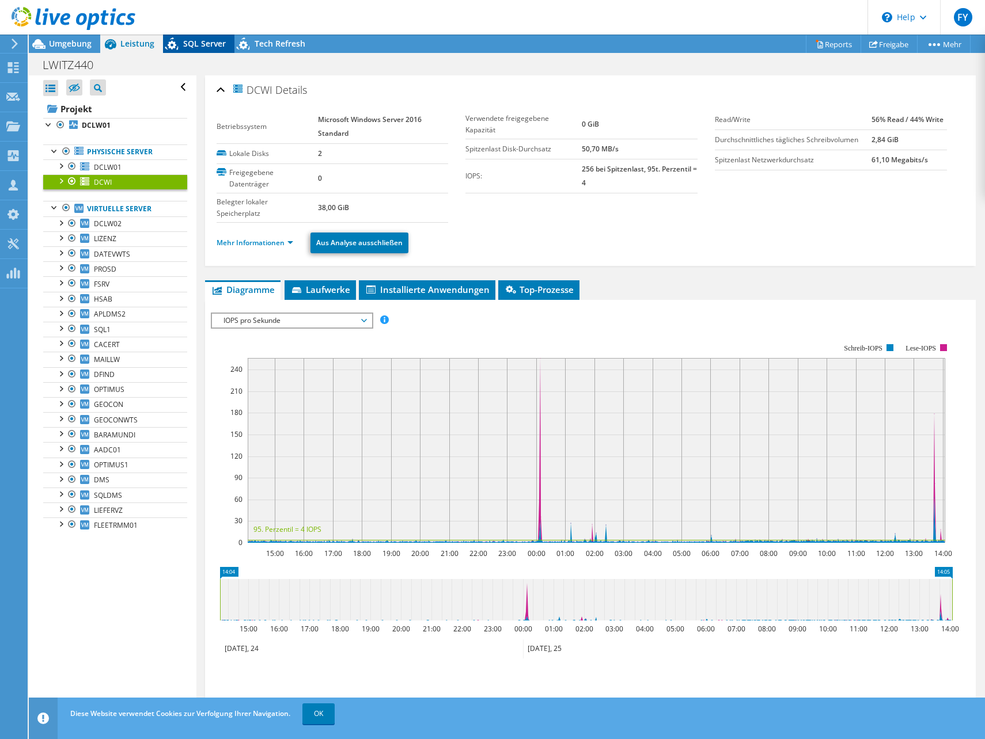
click at [182, 47] on icon at bounding box center [173, 46] width 20 height 24
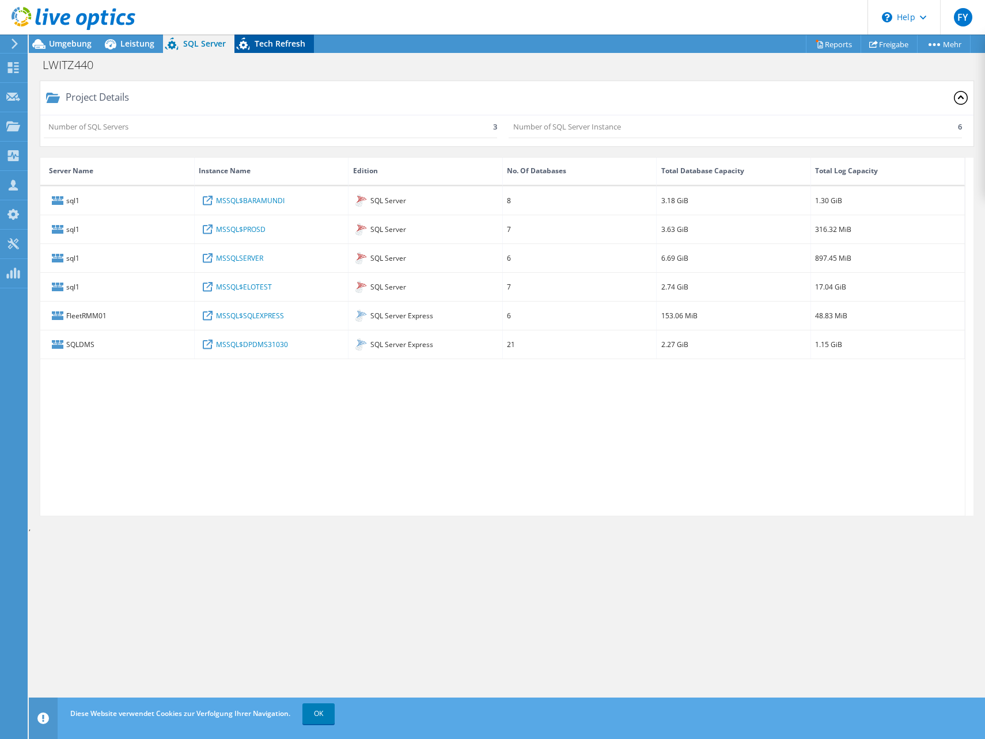
click at [274, 45] on span "Tech Refresh" at bounding box center [280, 43] width 51 height 11
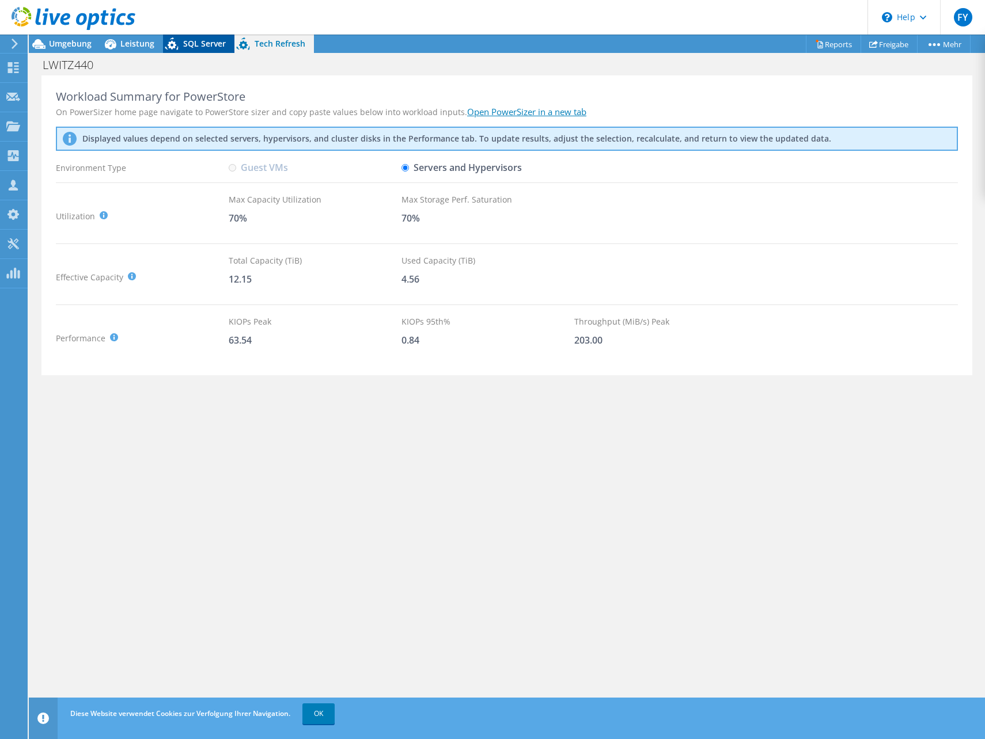
click at [197, 41] on span "SQL Server" at bounding box center [204, 43] width 43 height 11
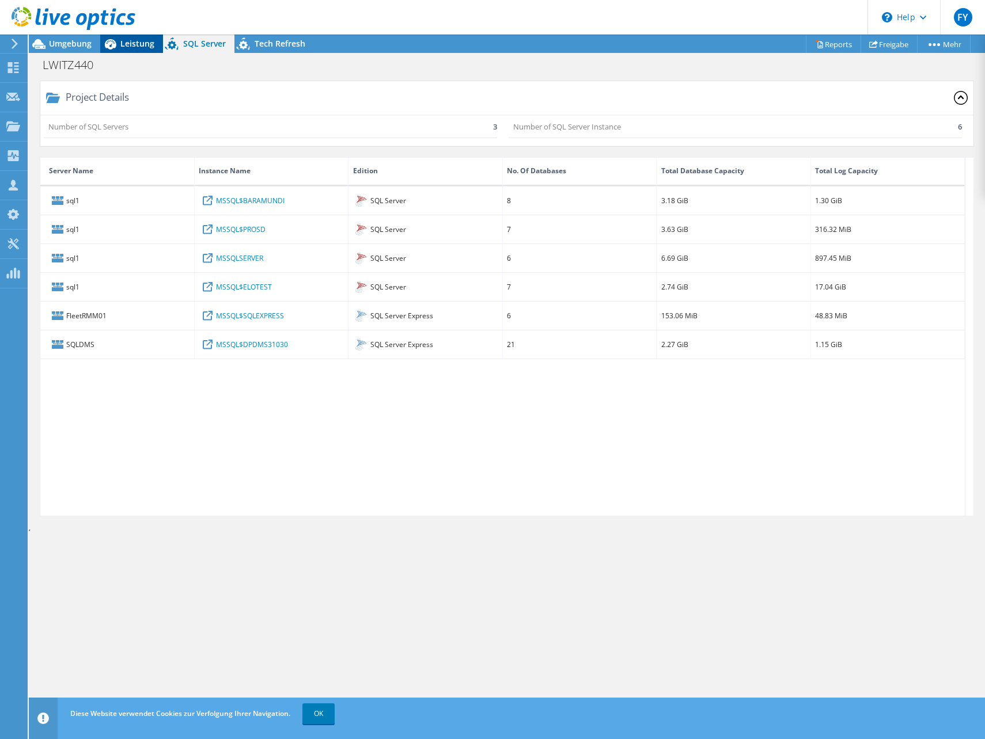
click at [139, 39] on span "Leistung" at bounding box center [137, 43] width 34 height 11
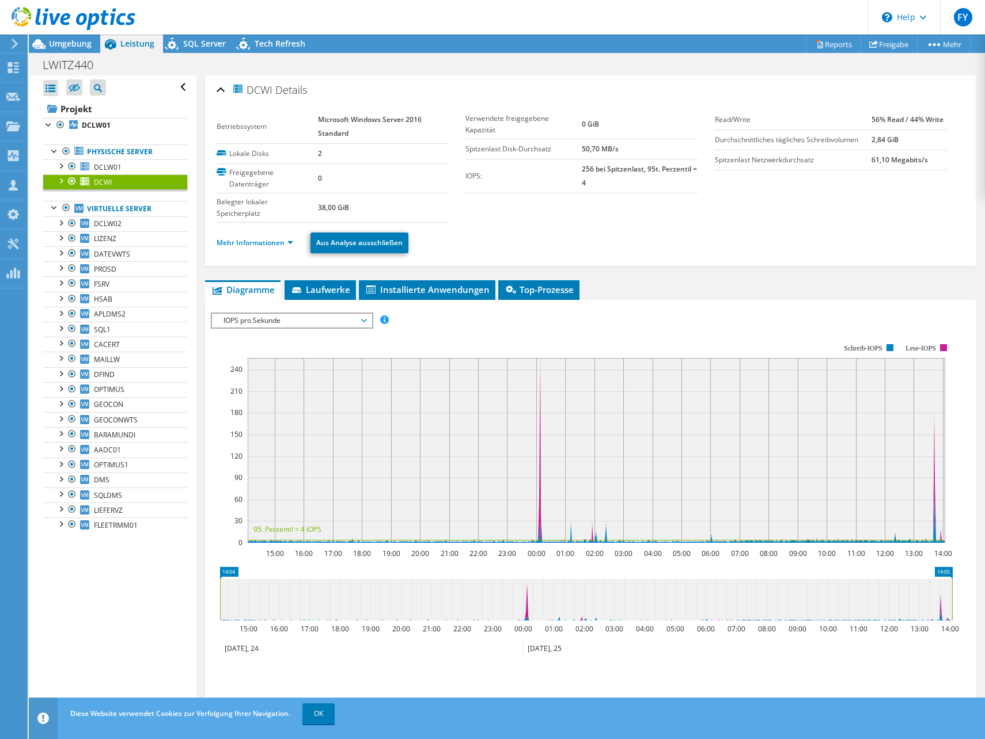
click at [36, 16] on icon at bounding box center [74, 19] width 124 height 24
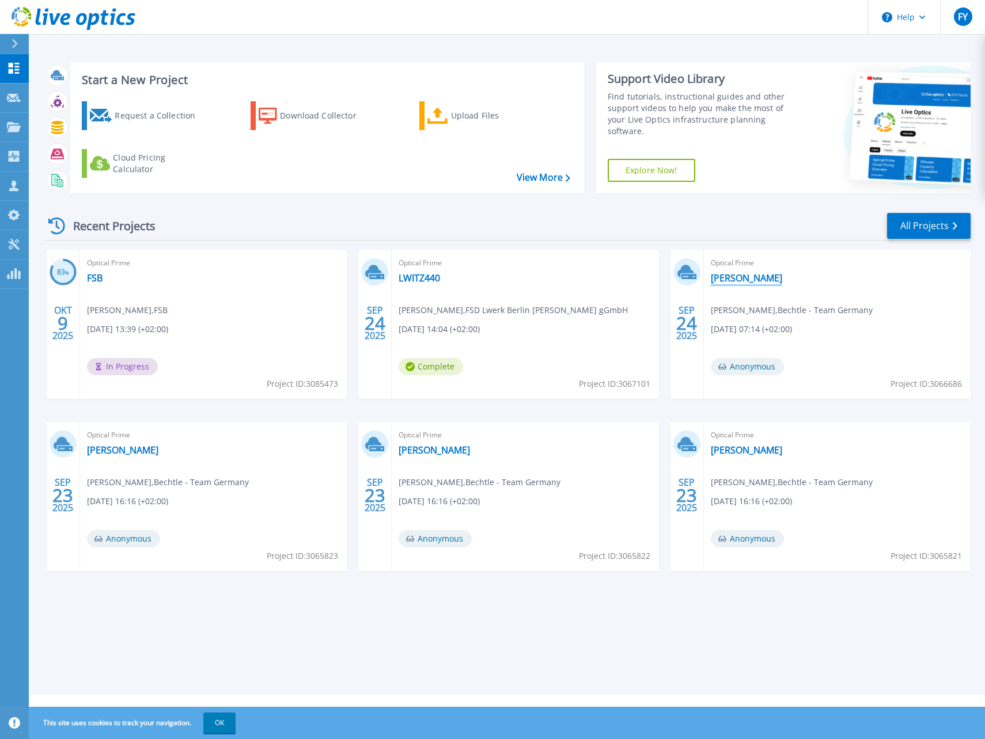
click at [722, 281] on link "[PERSON_NAME]" at bounding box center [746, 278] width 71 height 12
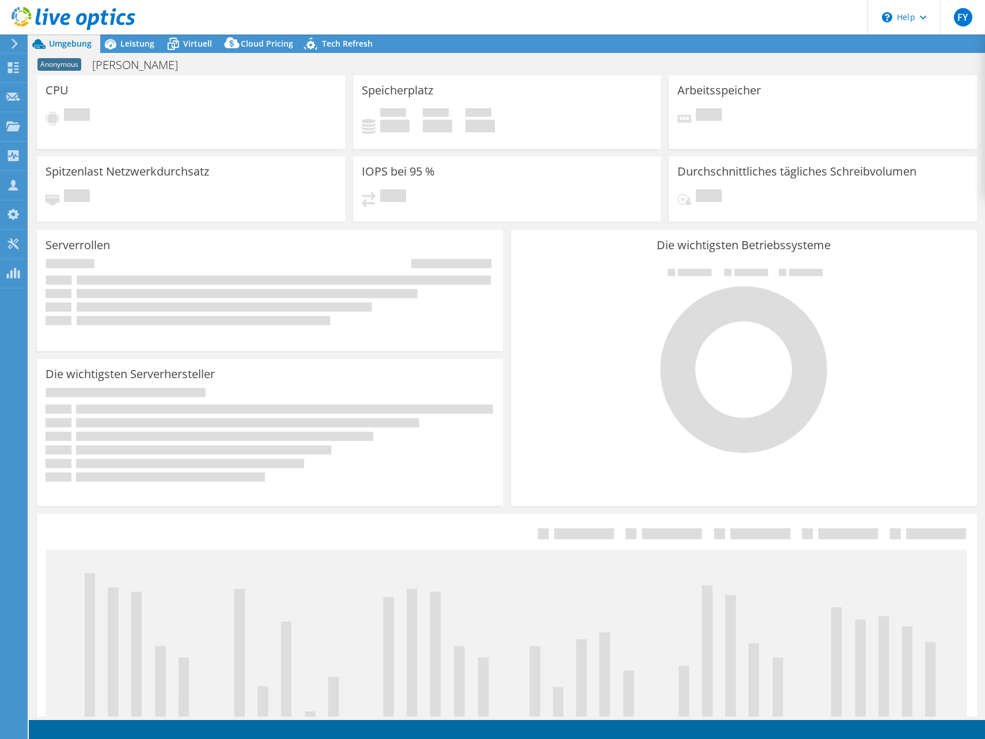
select select "USD"
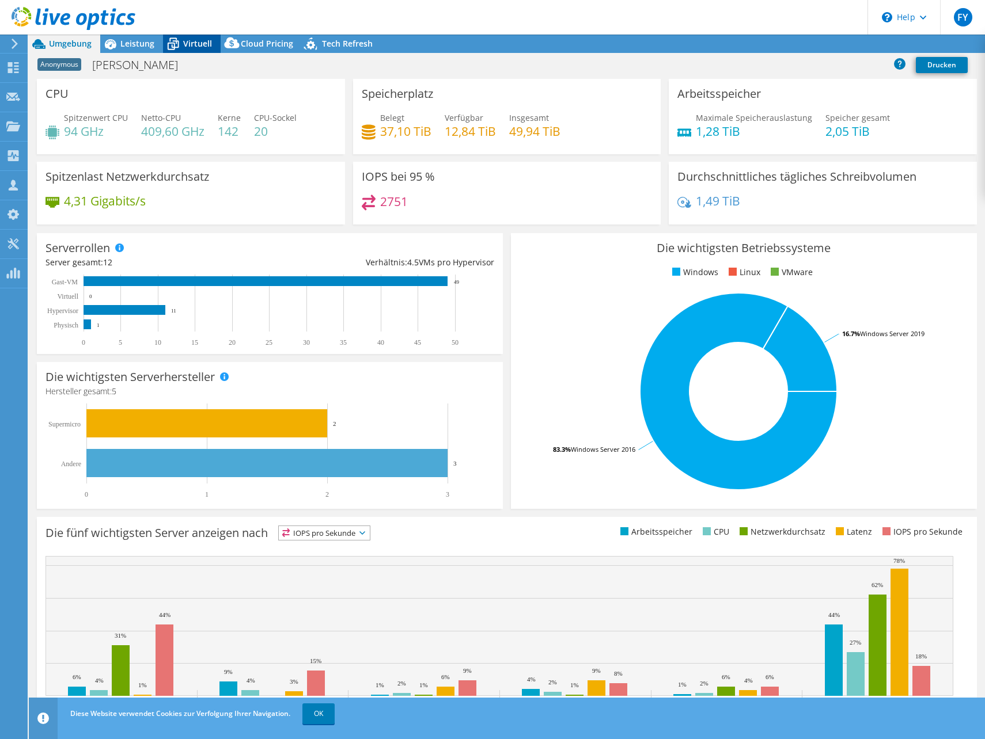
click at [188, 40] on span "Virtuell" at bounding box center [197, 43] width 29 height 11
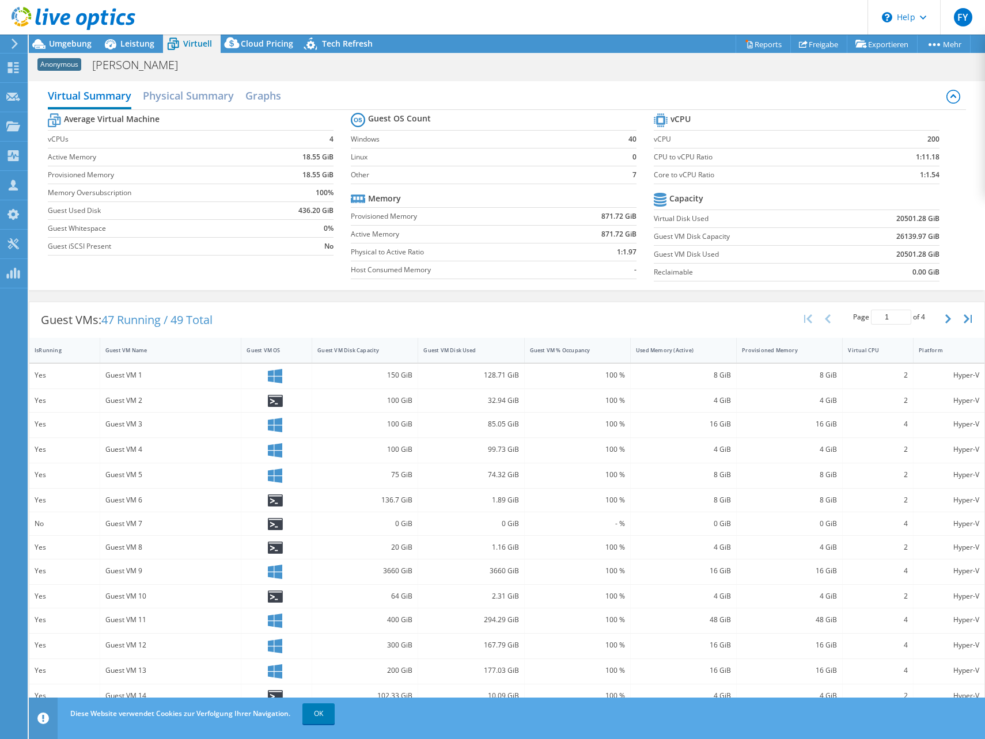
click at [24, 16] on icon at bounding box center [74, 19] width 124 height 24
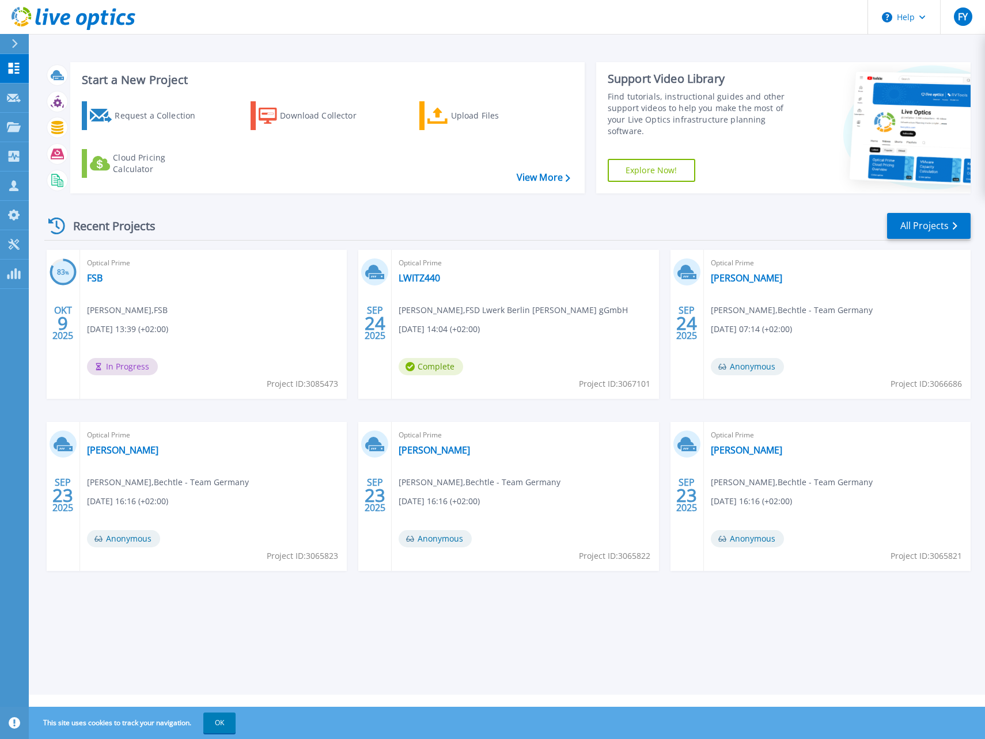
click at [107, 281] on div "Optical Prime FSB [PERSON_NAME] , FSB [DATE] 13:39 (+02:00) In Progress Project…" at bounding box center [213, 324] width 267 height 149
click at [103, 277] on div "Optical Prime FSB [PERSON_NAME] , FSB [DATE] 13:39 (+02:00) In Progress Project…" at bounding box center [213, 324] width 267 height 149
click at [100, 277] on link "FSB" at bounding box center [95, 278] width 16 height 12
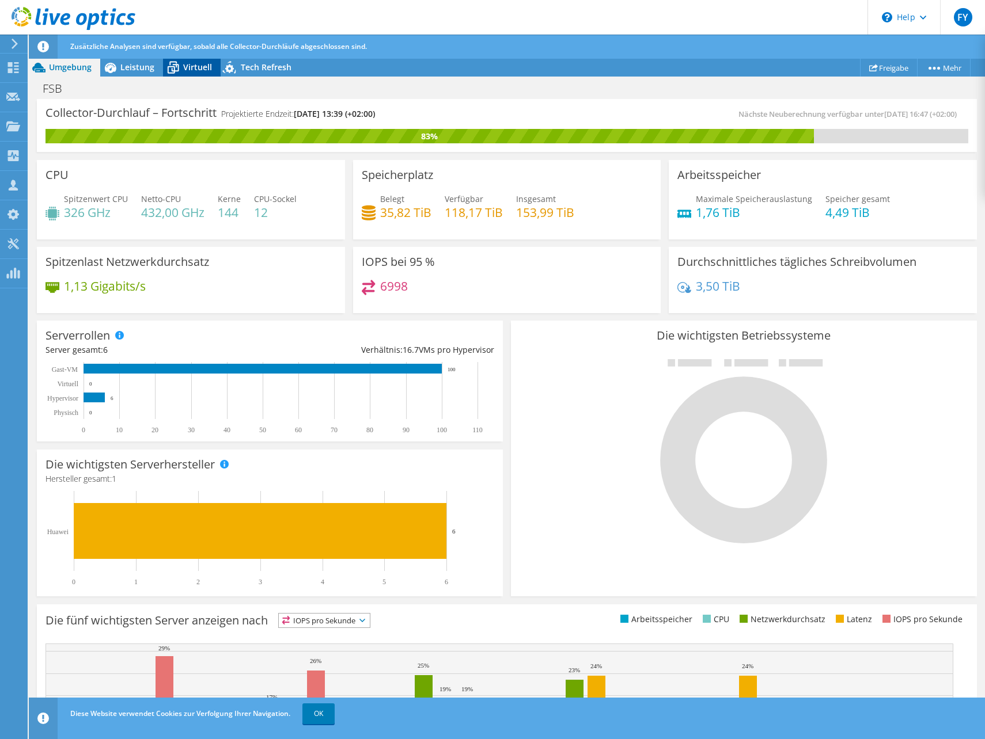
click at [184, 64] on span "Virtuell" at bounding box center [197, 67] width 29 height 11
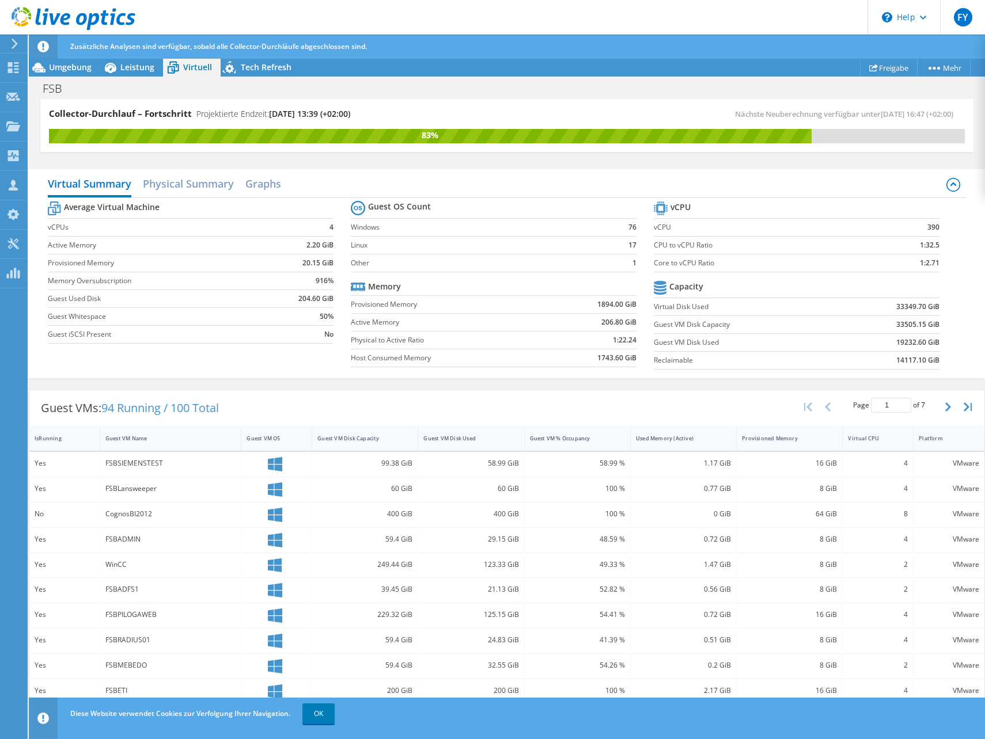
scroll to position [95, 0]
